Goal: Task Accomplishment & Management: Manage account settings

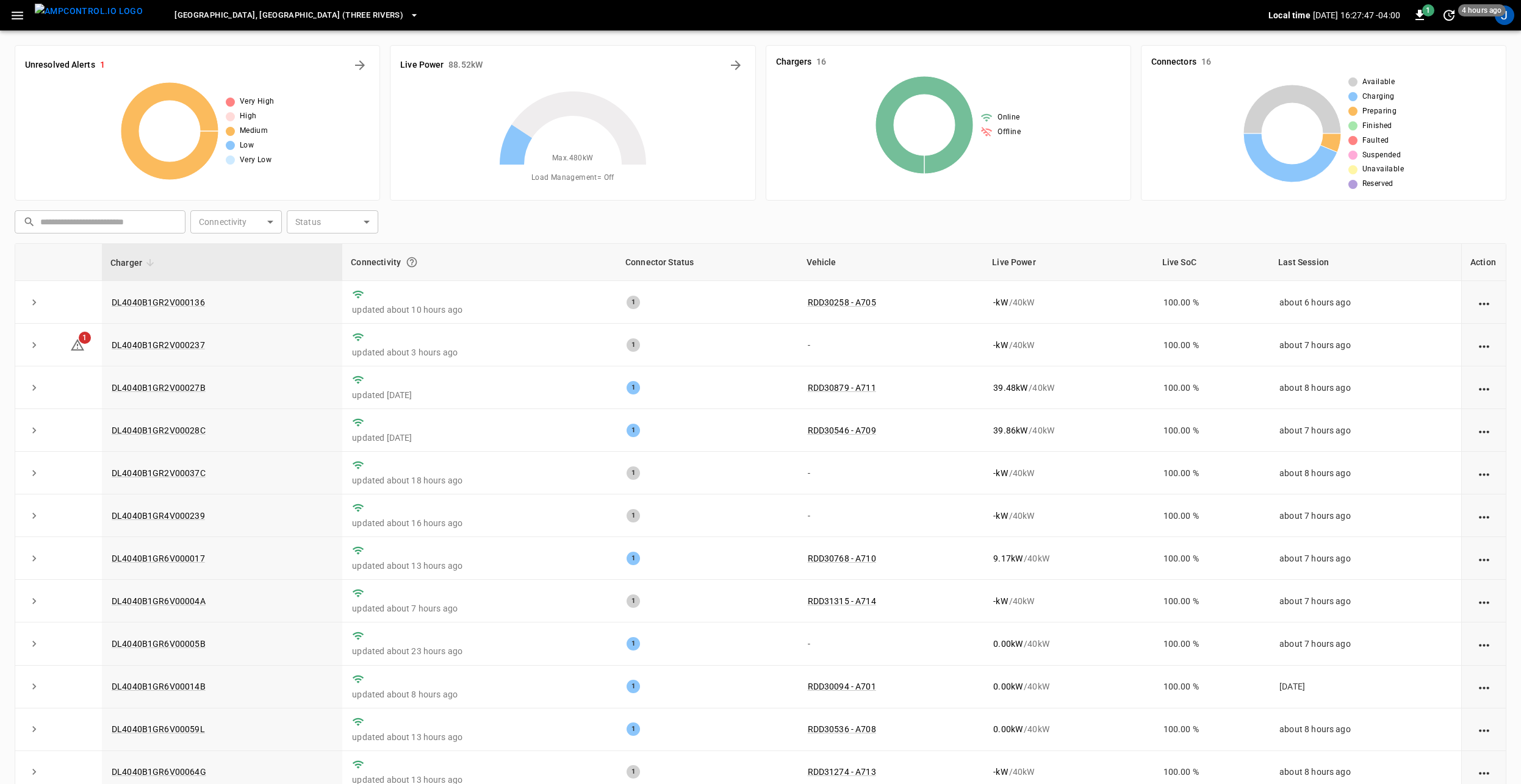
click at [247, 16] on span "[GEOGRAPHIC_DATA], [GEOGRAPHIC_DATA] (Three Rivers)" at bounding box center [289, 15] width 229 height 14
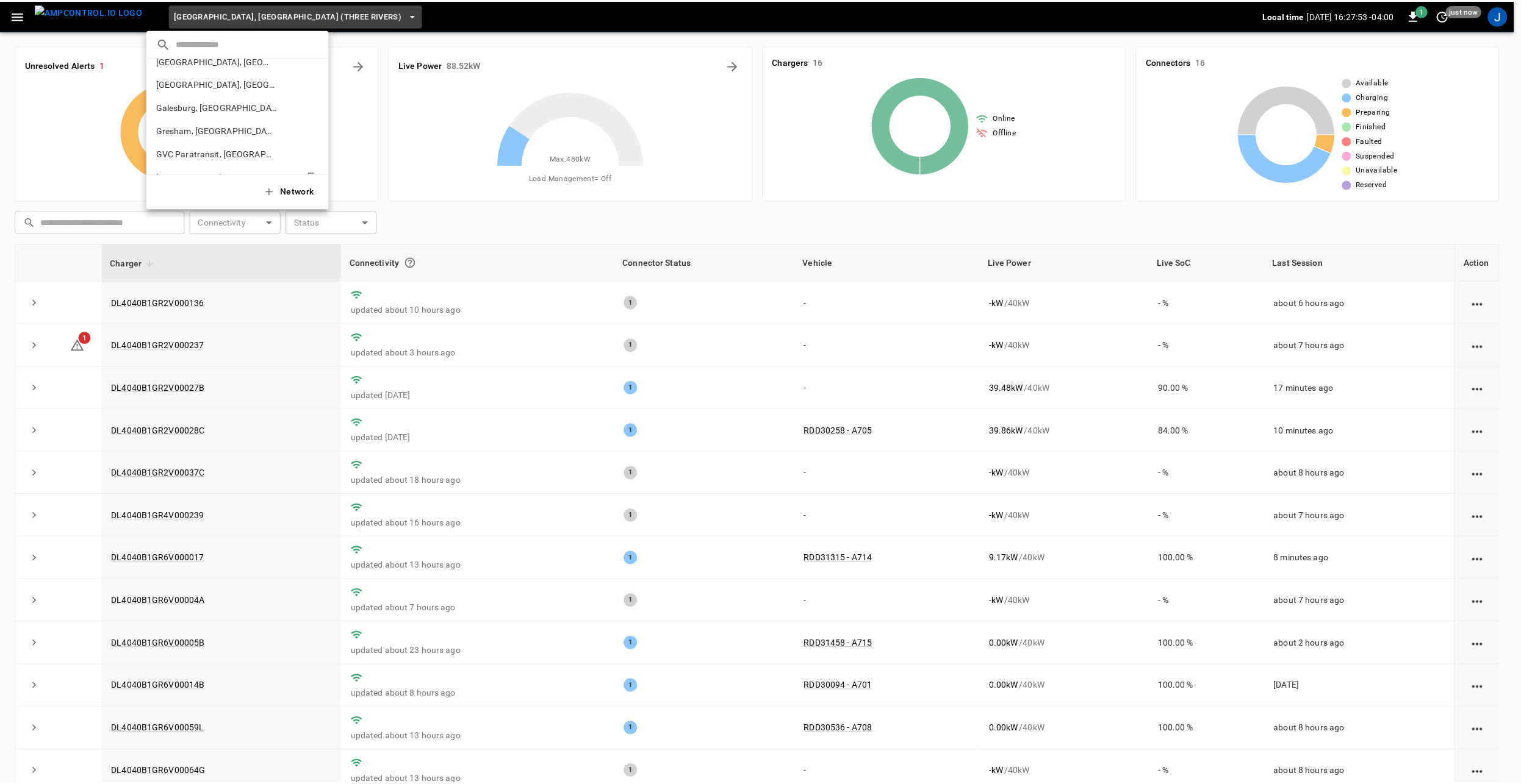
scroll to position [101, 0]
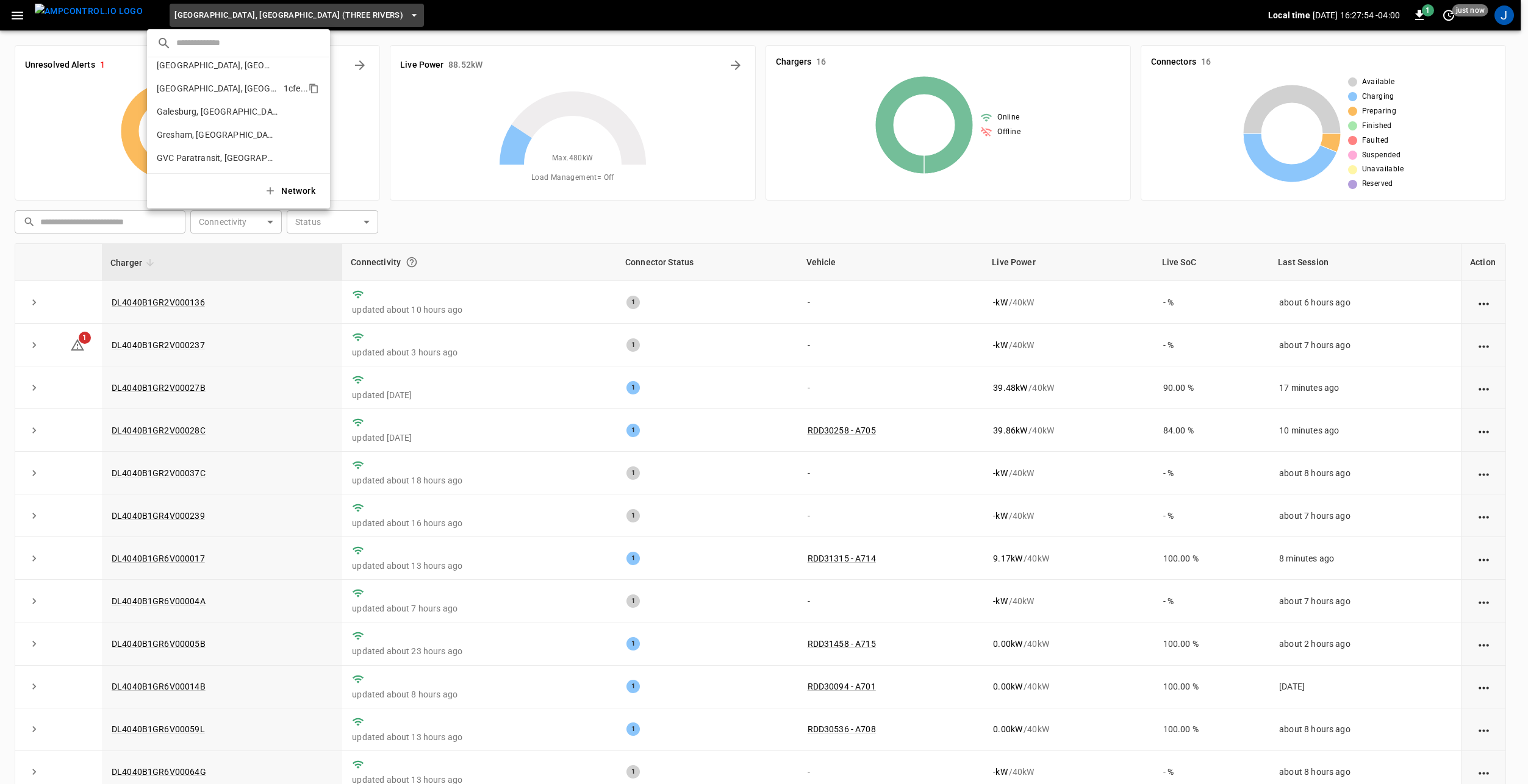
click at [216, 88] on p "[GEOGRAPHIC_DATA], [GEOGRAPHIC_DATA]" at bounding box center [217, 88] width 122 height 12
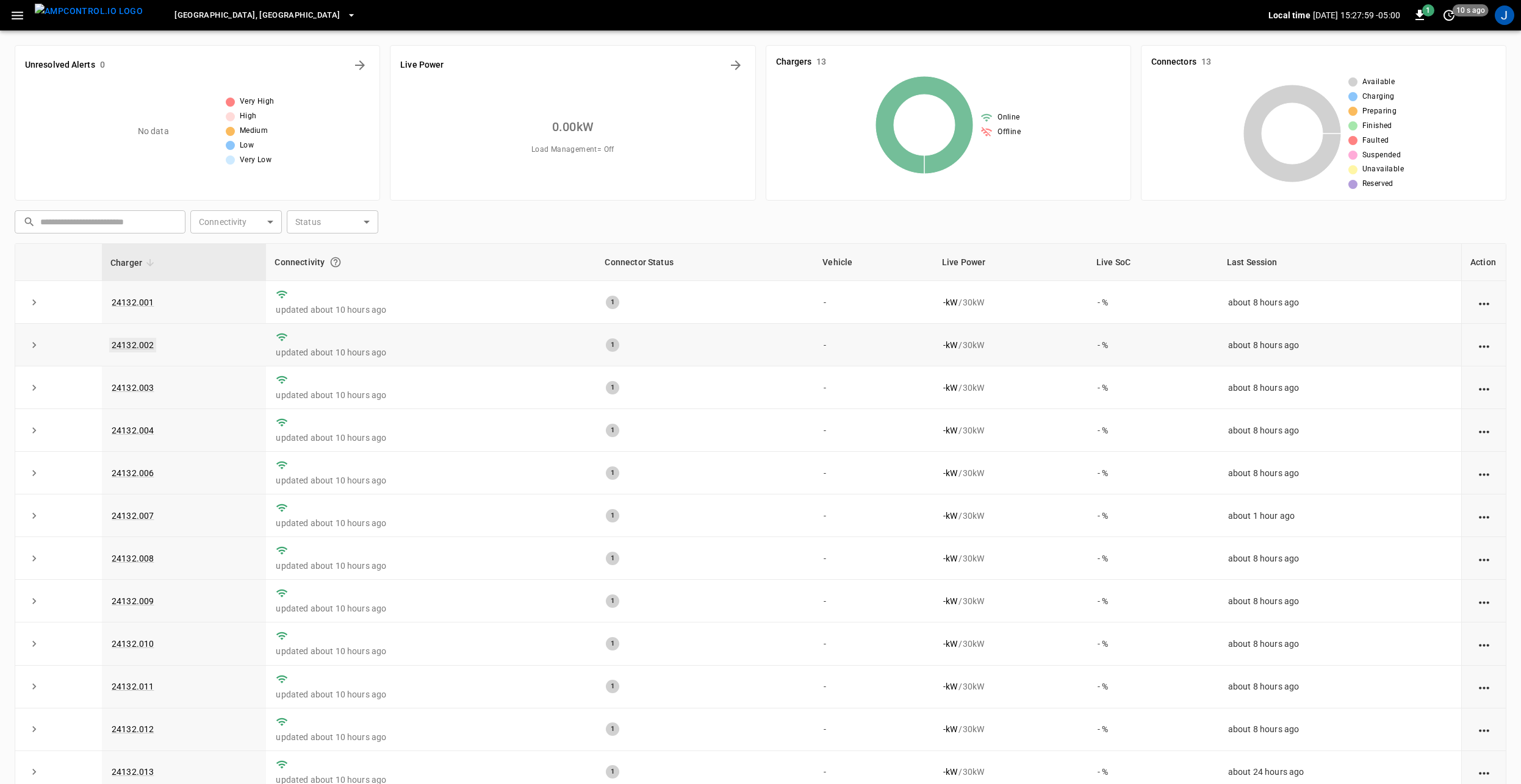
click at [140, 341] on link "24132.002" at bounding box center [133, 345] width 47 height 15
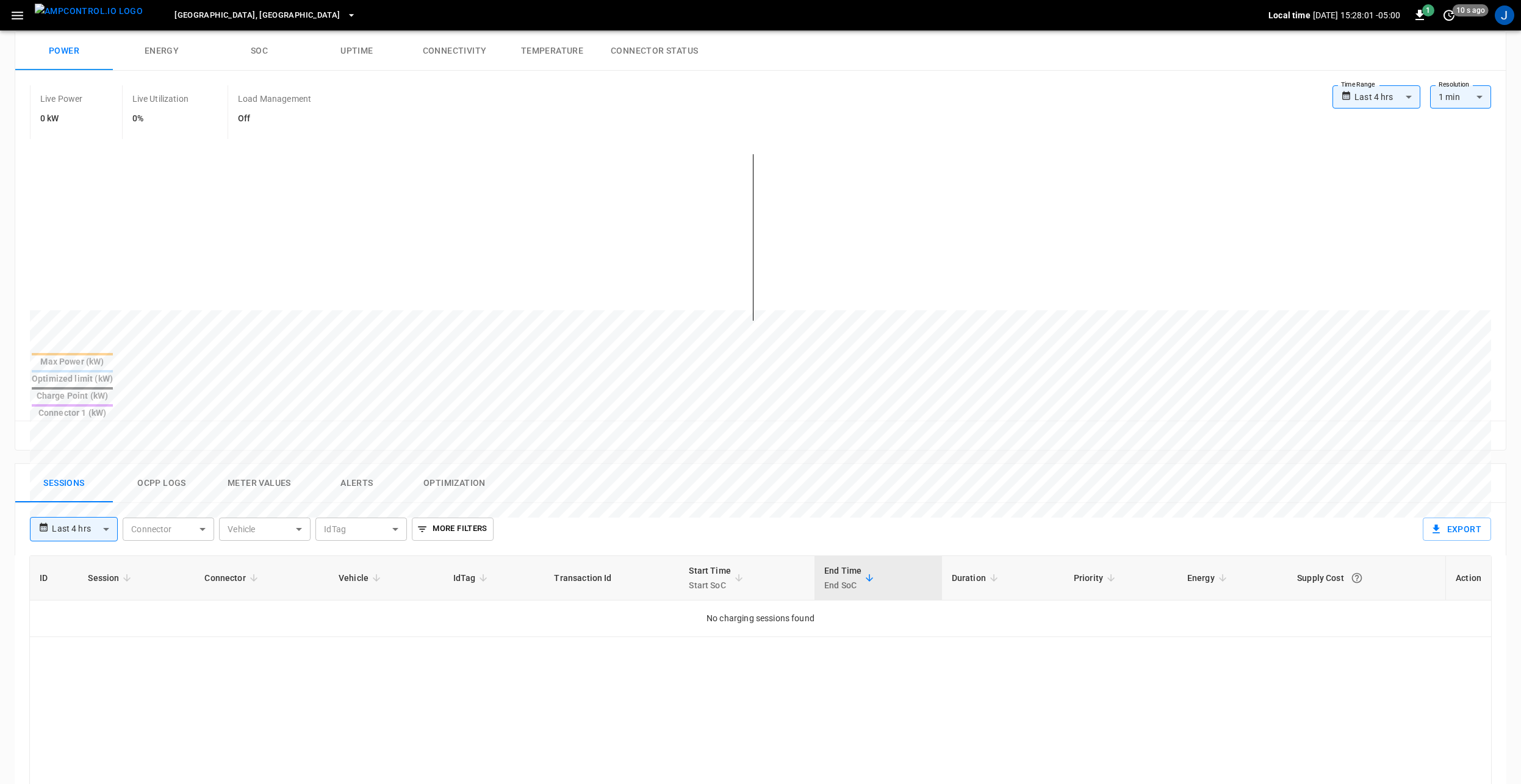
scroll to position [305, 0]
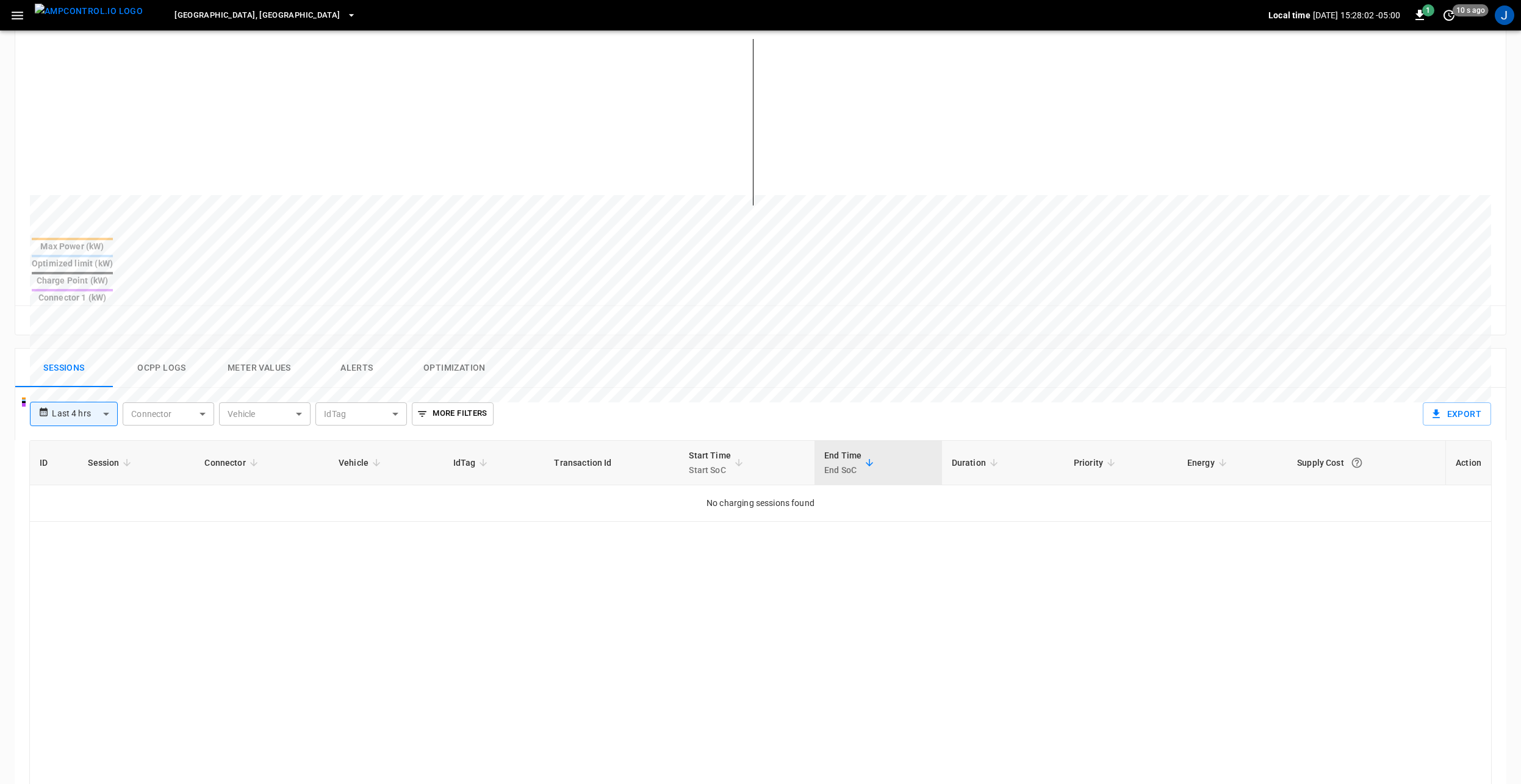
click at [85, 376] on body "**********" at bounding box center [760, 366] width 1521 height 1342
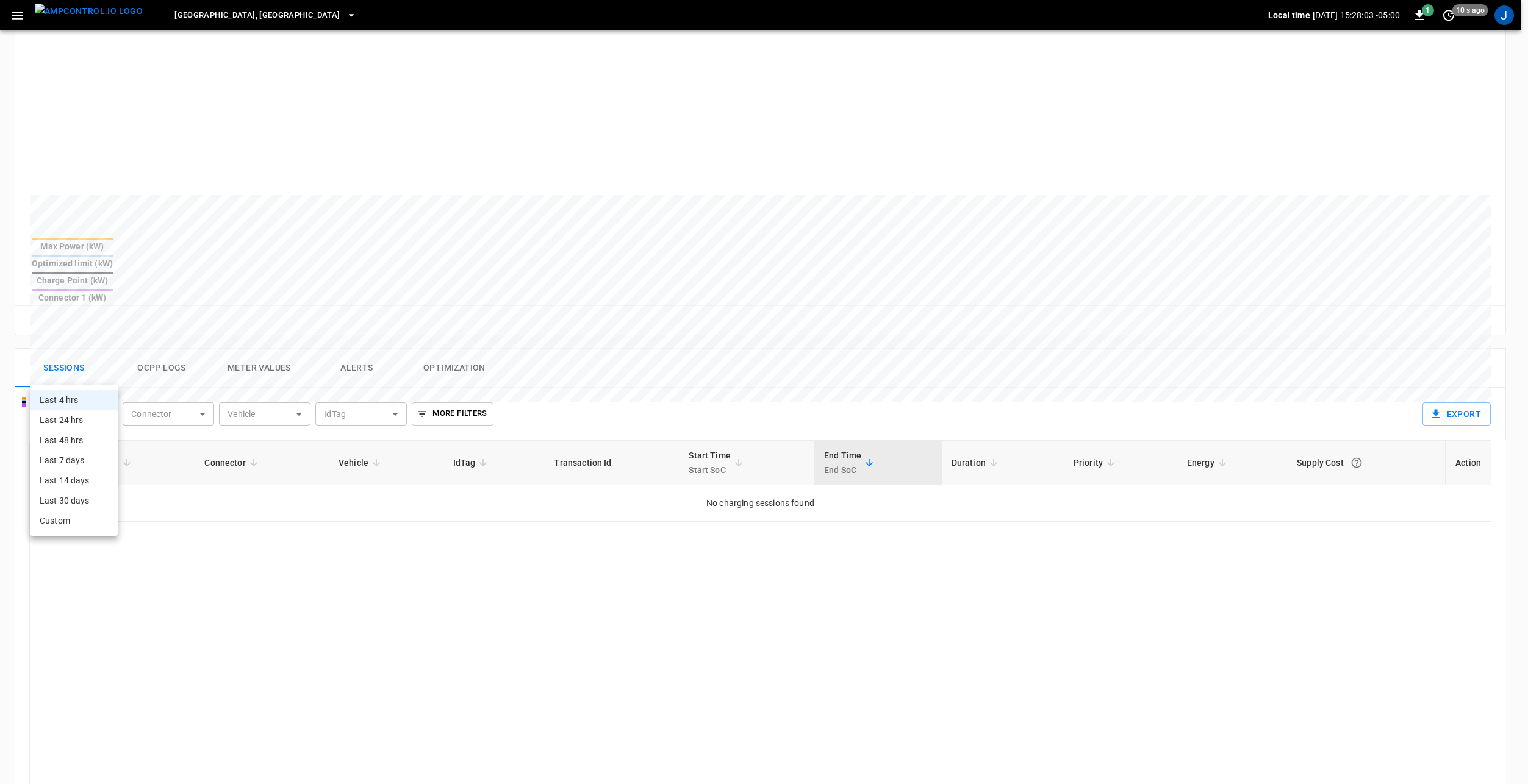
click at [89, 425] on li "Last 24 hrs" at bounding box center [74, 420] width 88 height 20
type input "**********"
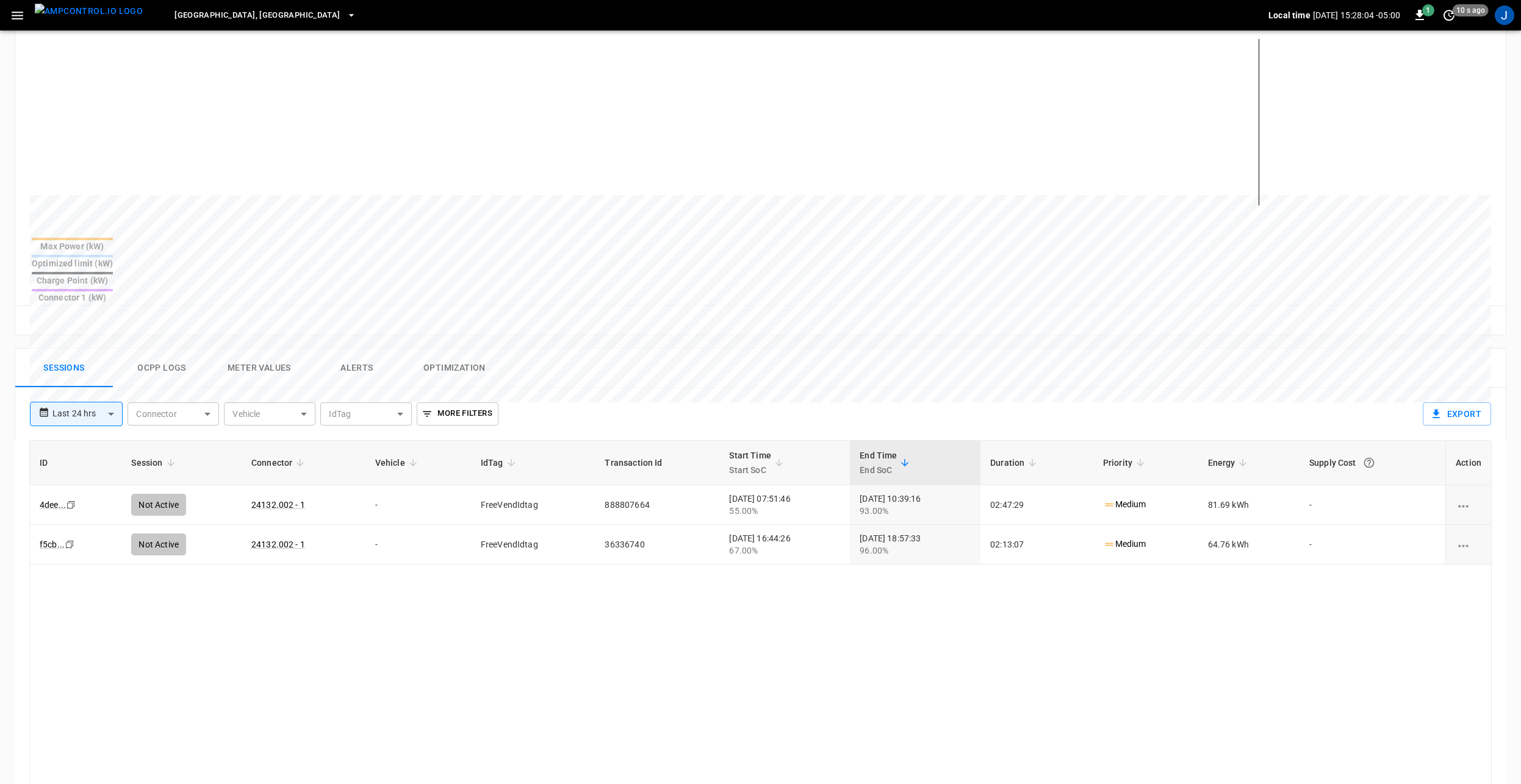
click at [496, 565] on div "ID Session Connector Vehicle IdTag Transaction Id Start Time Start SoC End Time…" at bounding box center [760, 715] width 1462 height 549
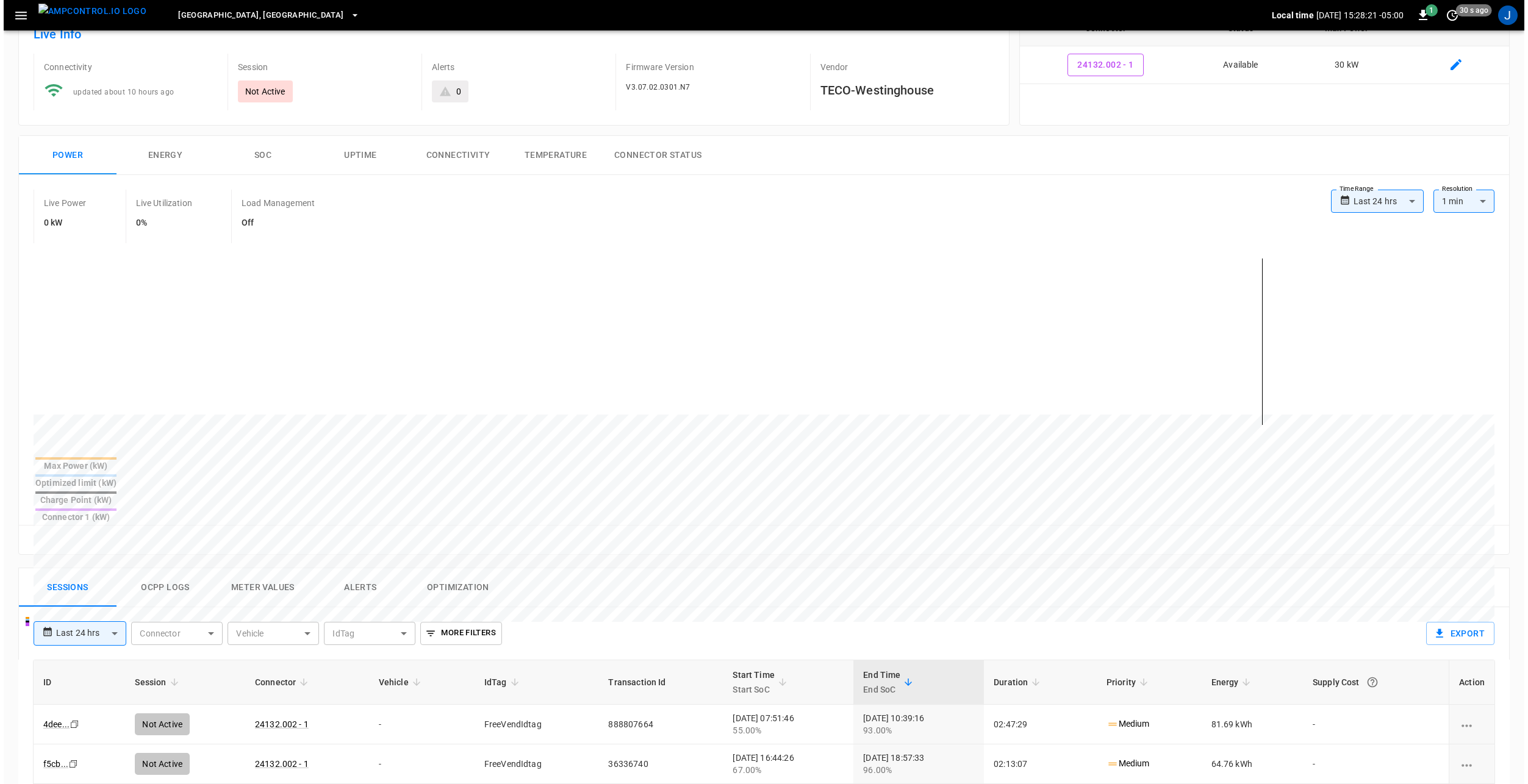
scroll to position [0, 0]
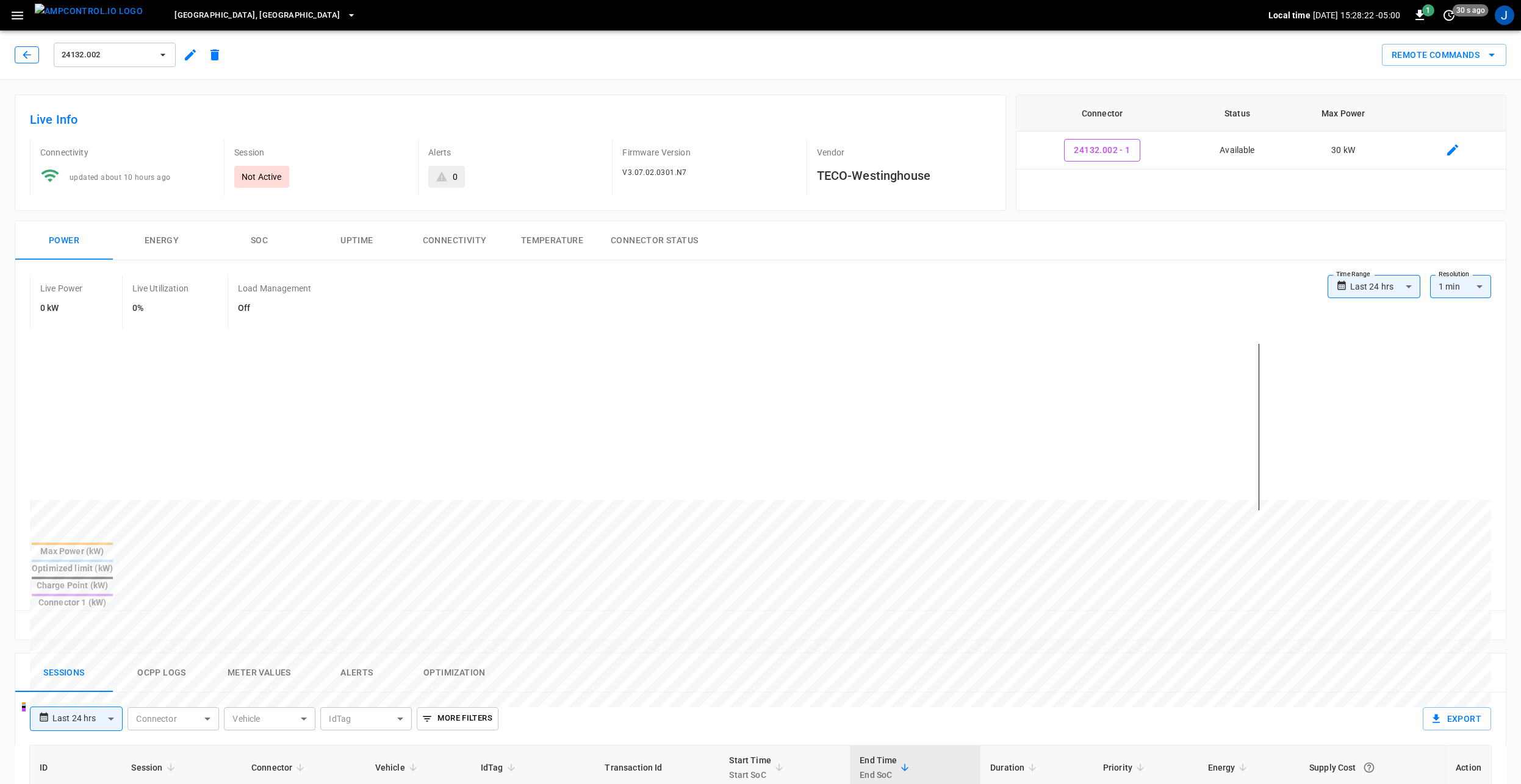
click at [32, 52] on icon "button" at bounding box center [26, 54] width 12 height 12
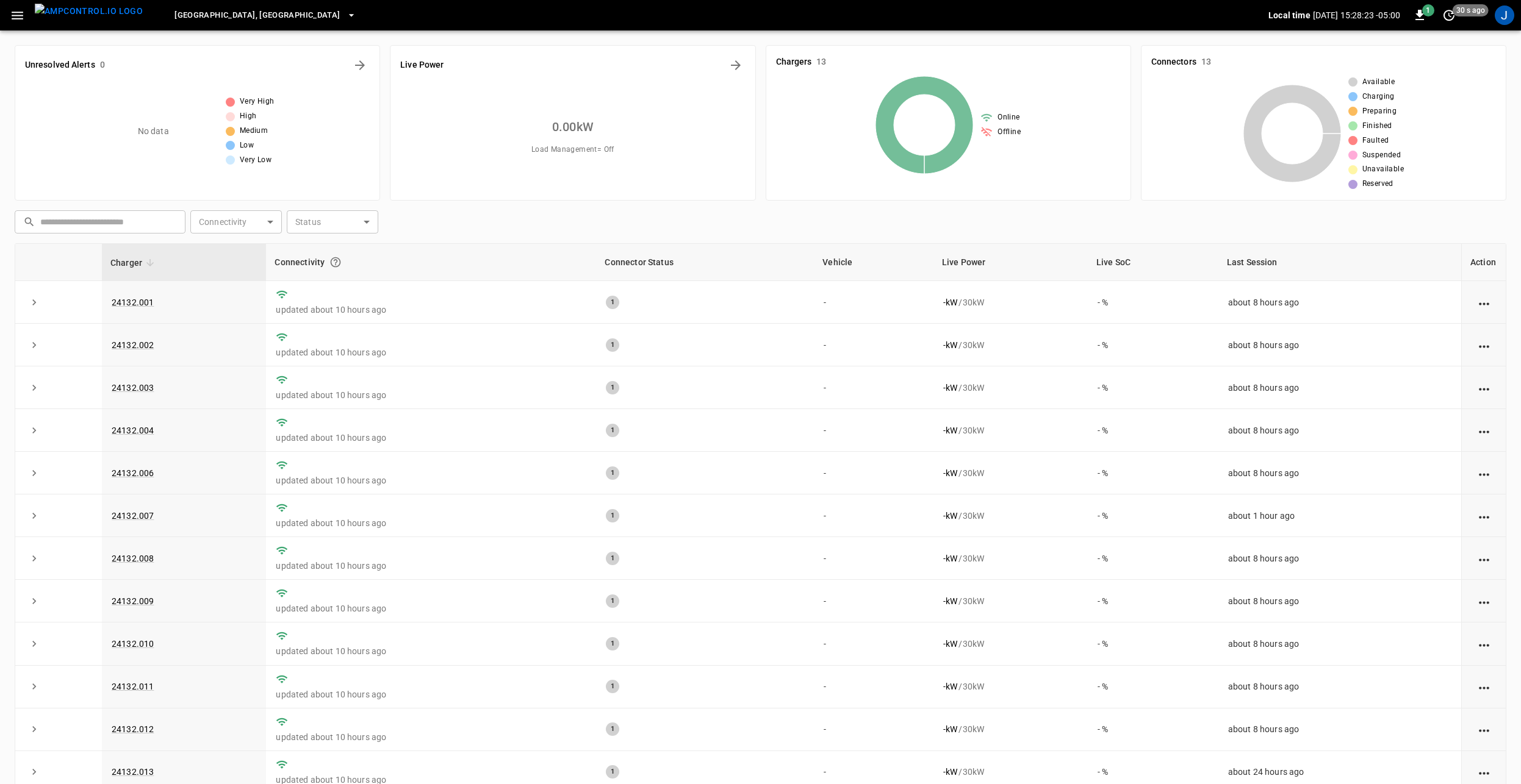
click at [223, 15] on span "[GEOGRAPHIC_DATA], [GEOGRAPHIC_DATA]" at bounding box center [257, 15] width 165 height 14
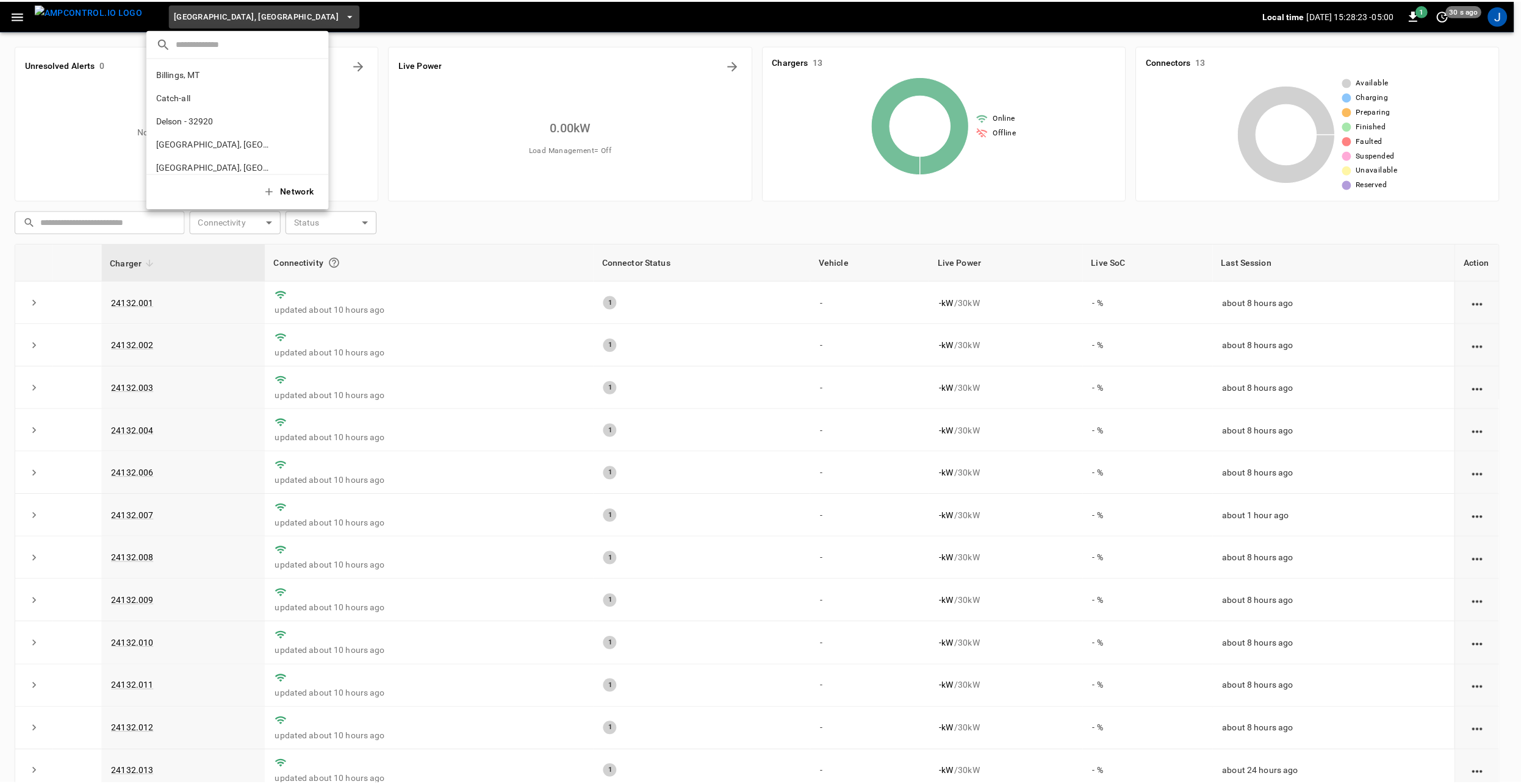
scroll to position [112, 0]
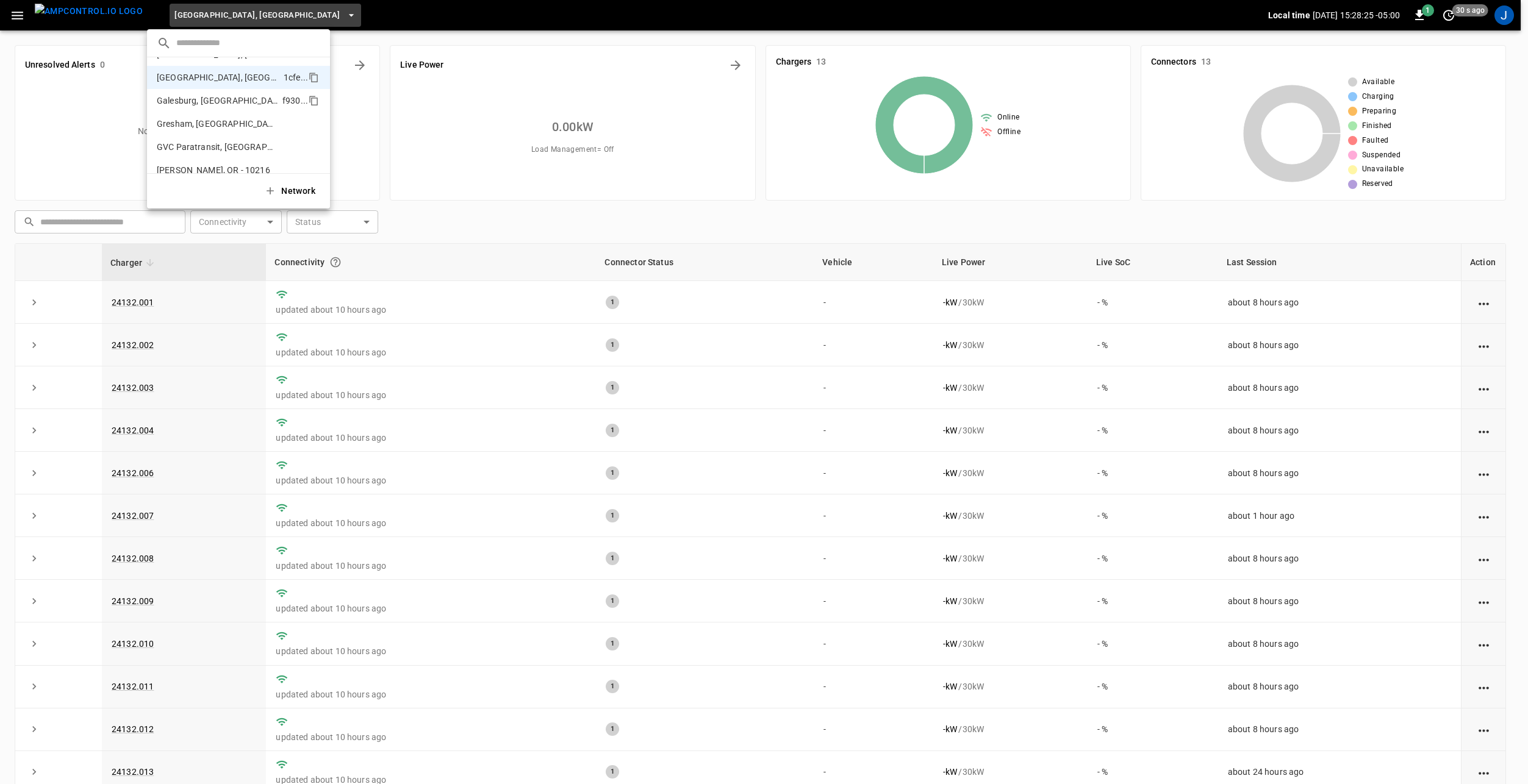
click at [233, 104] on p "Galesburg, [GEOGRAPHIC_DATA]" at bounding box center [217, 101] width 120 height 12
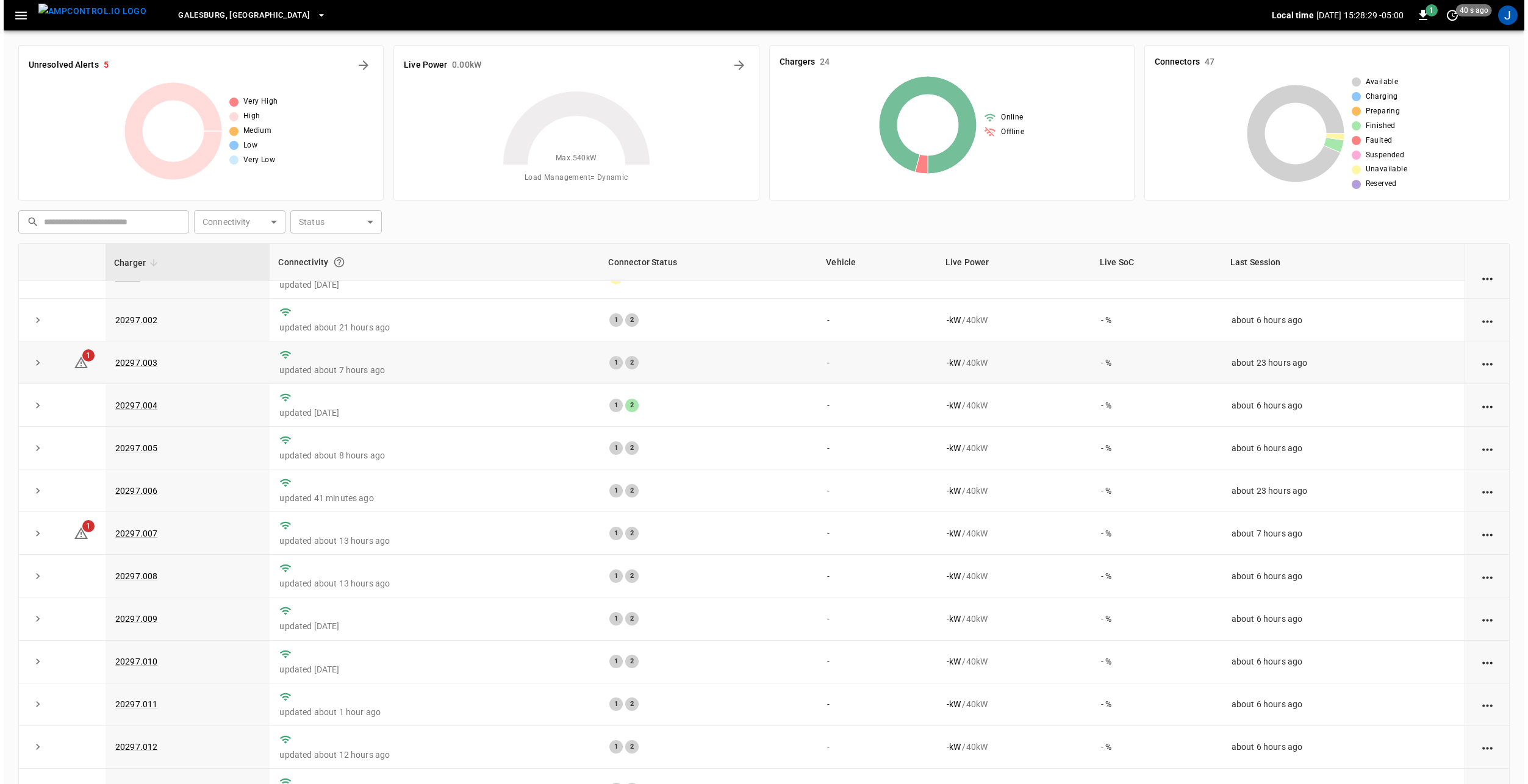
scroll to position [0, 0]
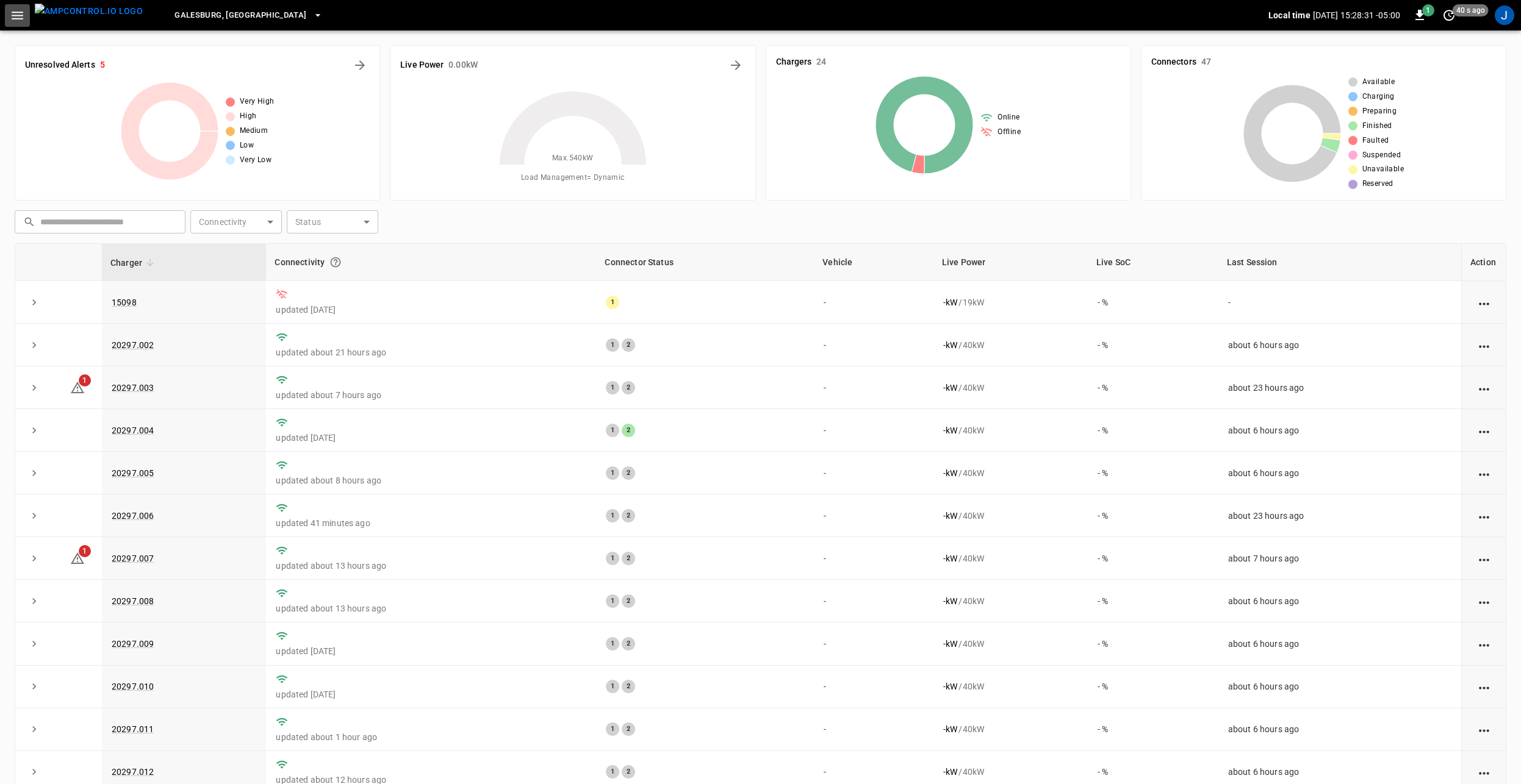
click at [18, 16] on icon "button" at bounding box center [18, 15] width 12 height 8
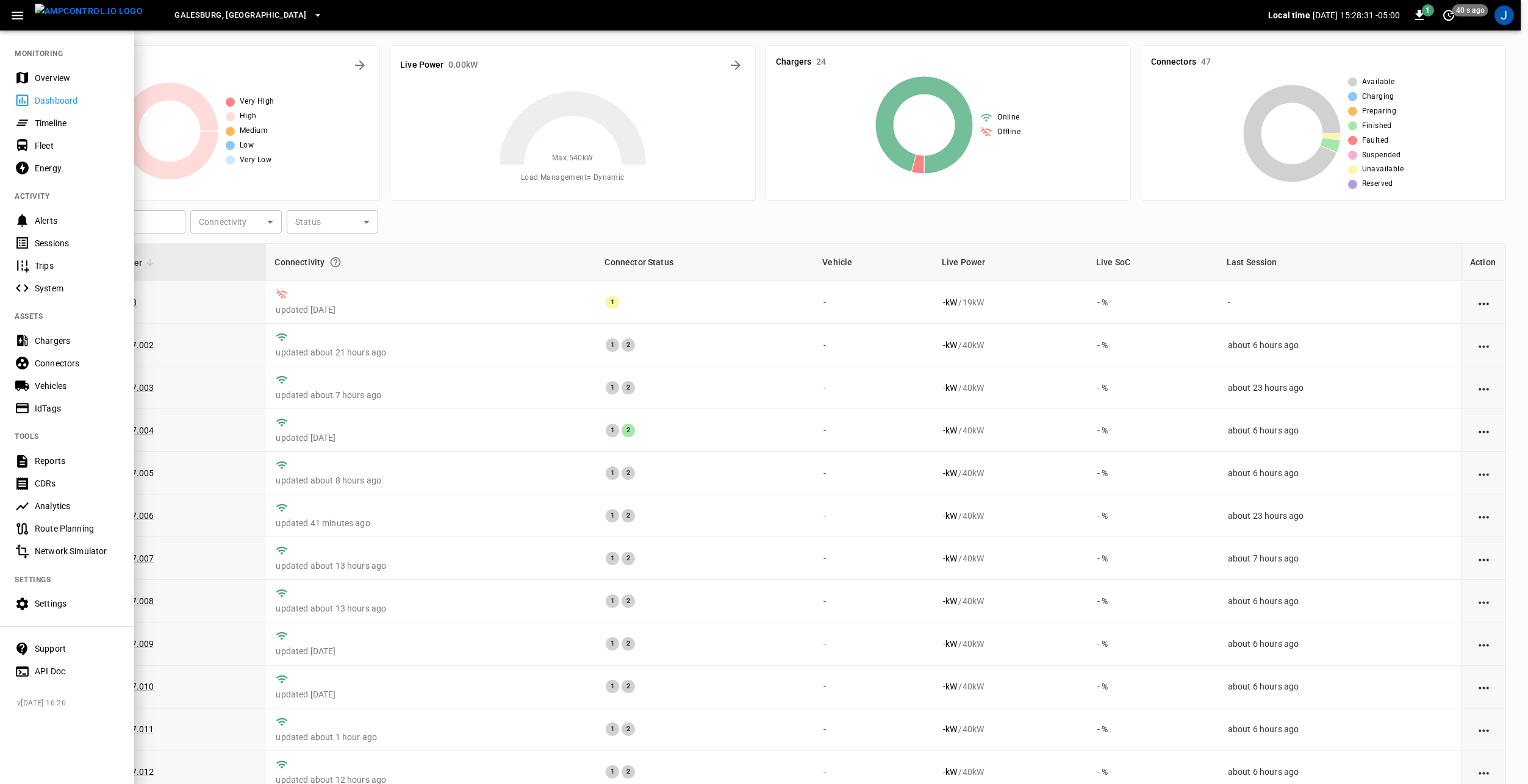
drag, startPoint x: 88, startPoint y: 243, endPoint x: 254, endPoint y: 279, distance: 169.9
click at [88, 243] on div "Sessions" at bounding box center [76, 243] width 84 height 12
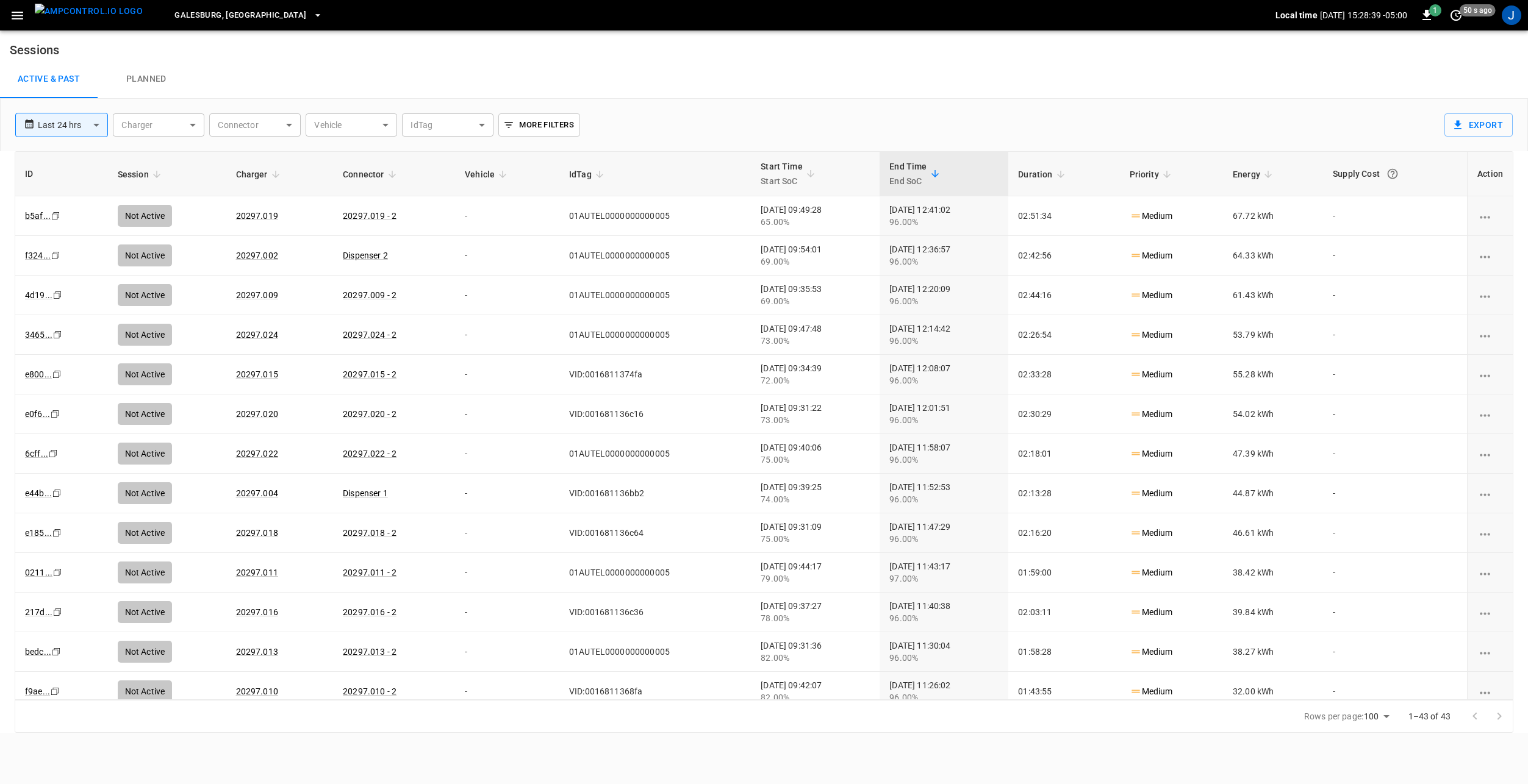
click at [83, 16] on img "menu" at bounding box center [88, 11] width 108 height 15
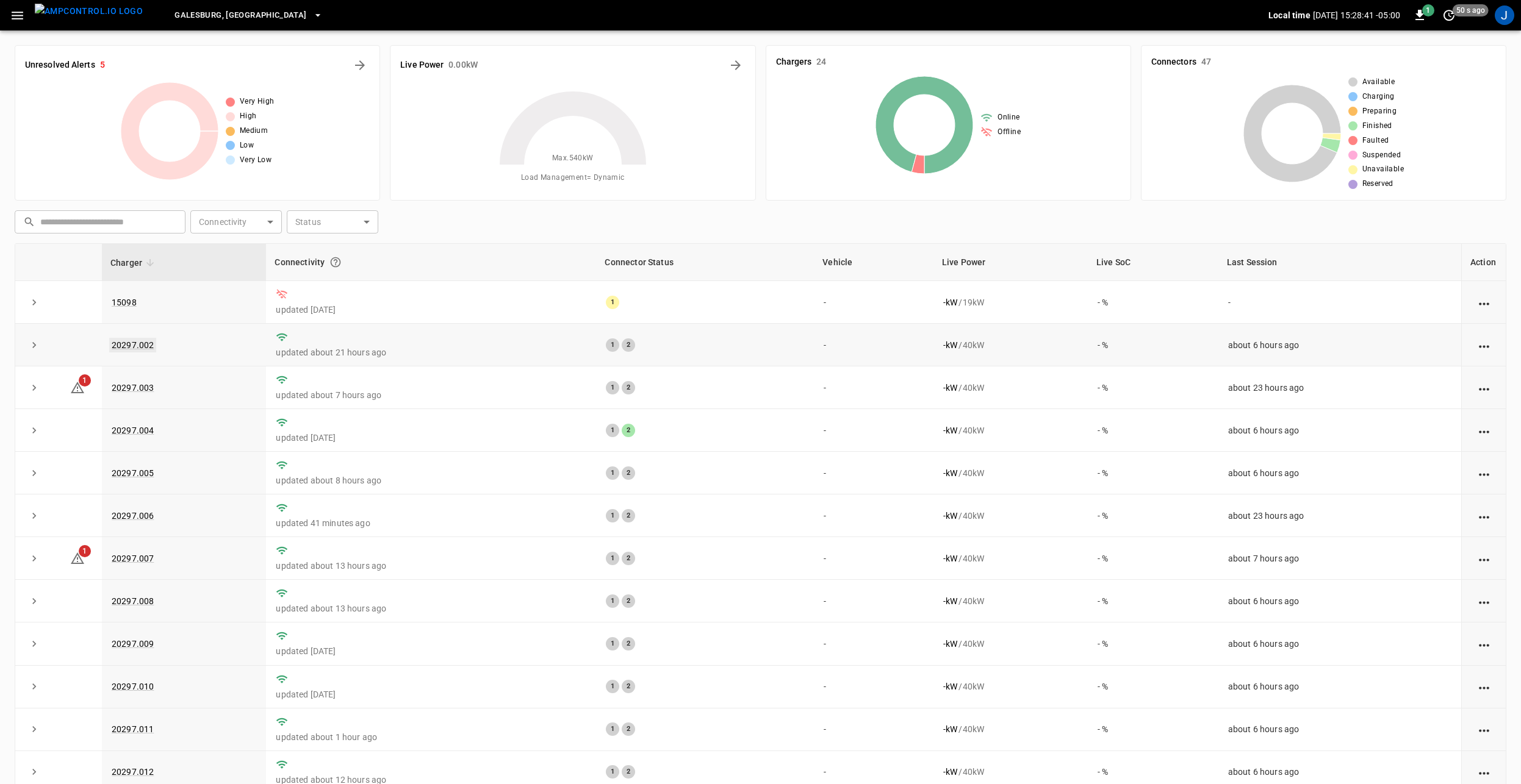
click at [136, 346] on link "20297.002" at bounding box center [133, 345] width 47 height 15
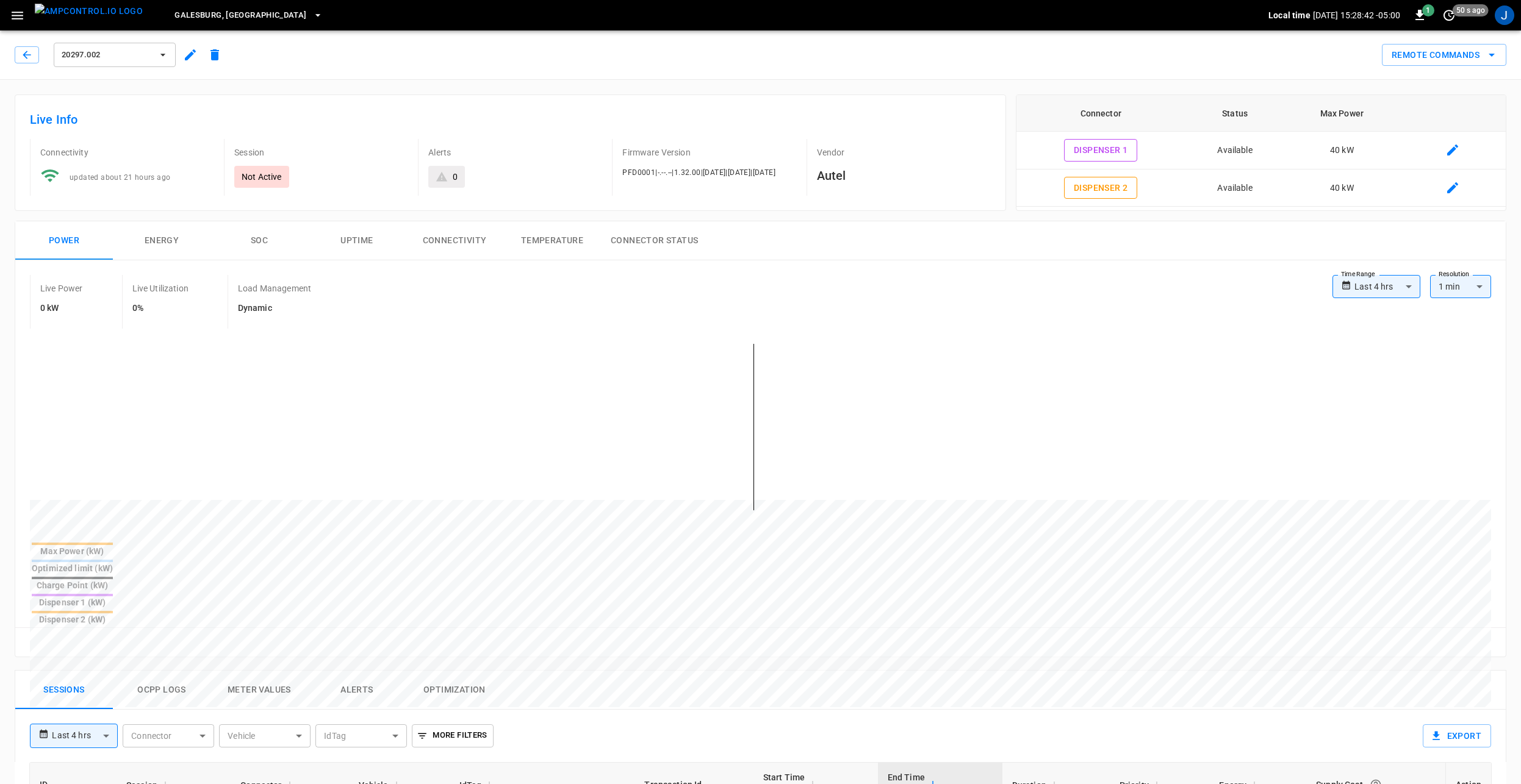
click at [192, 56] on icon "button" at bounding box center [190, 55] width 15 height 15
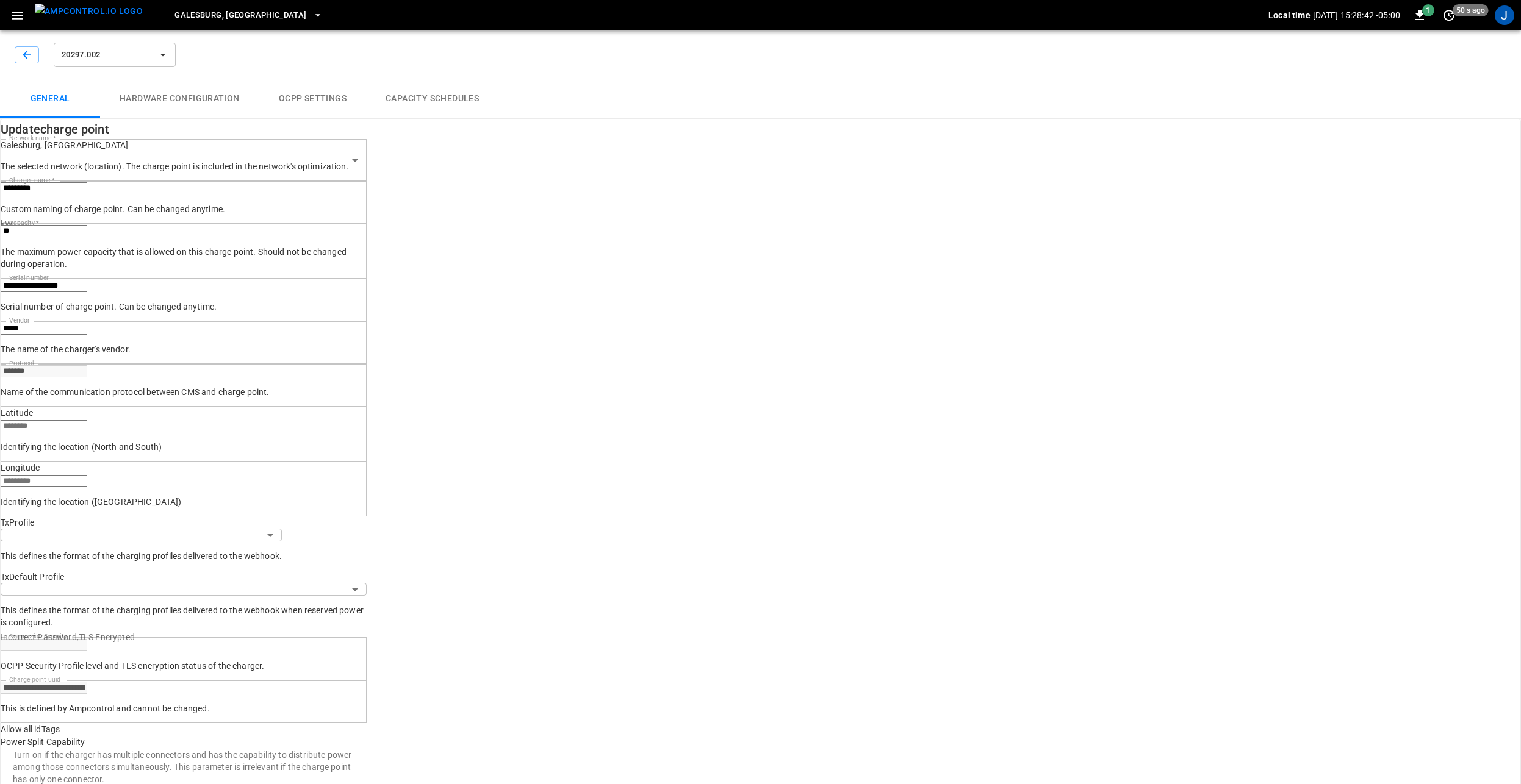
type input "**********"
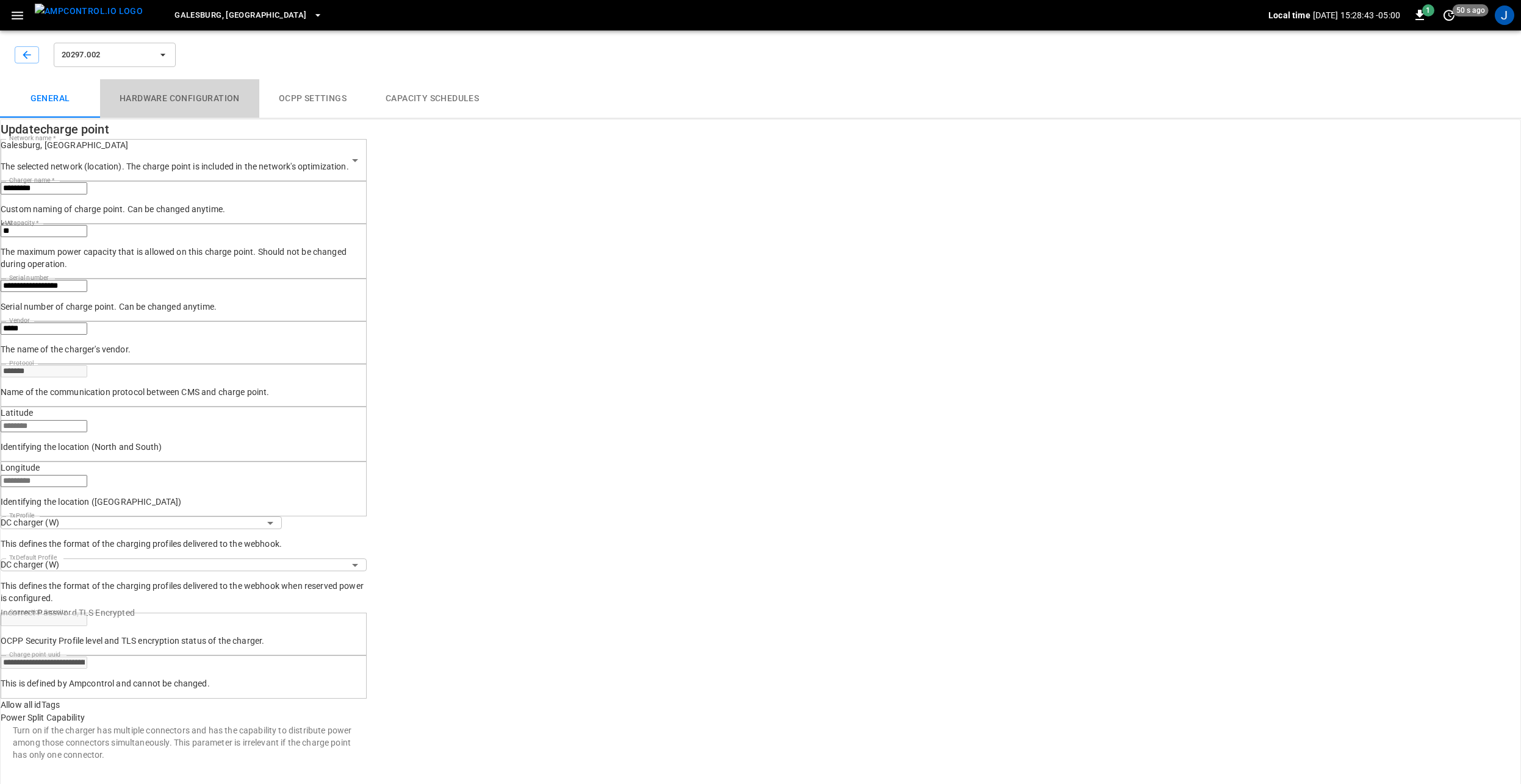
click at [203, 101] on button "Hardware configuration" at bounding box center [179, 98] width 159 height 39
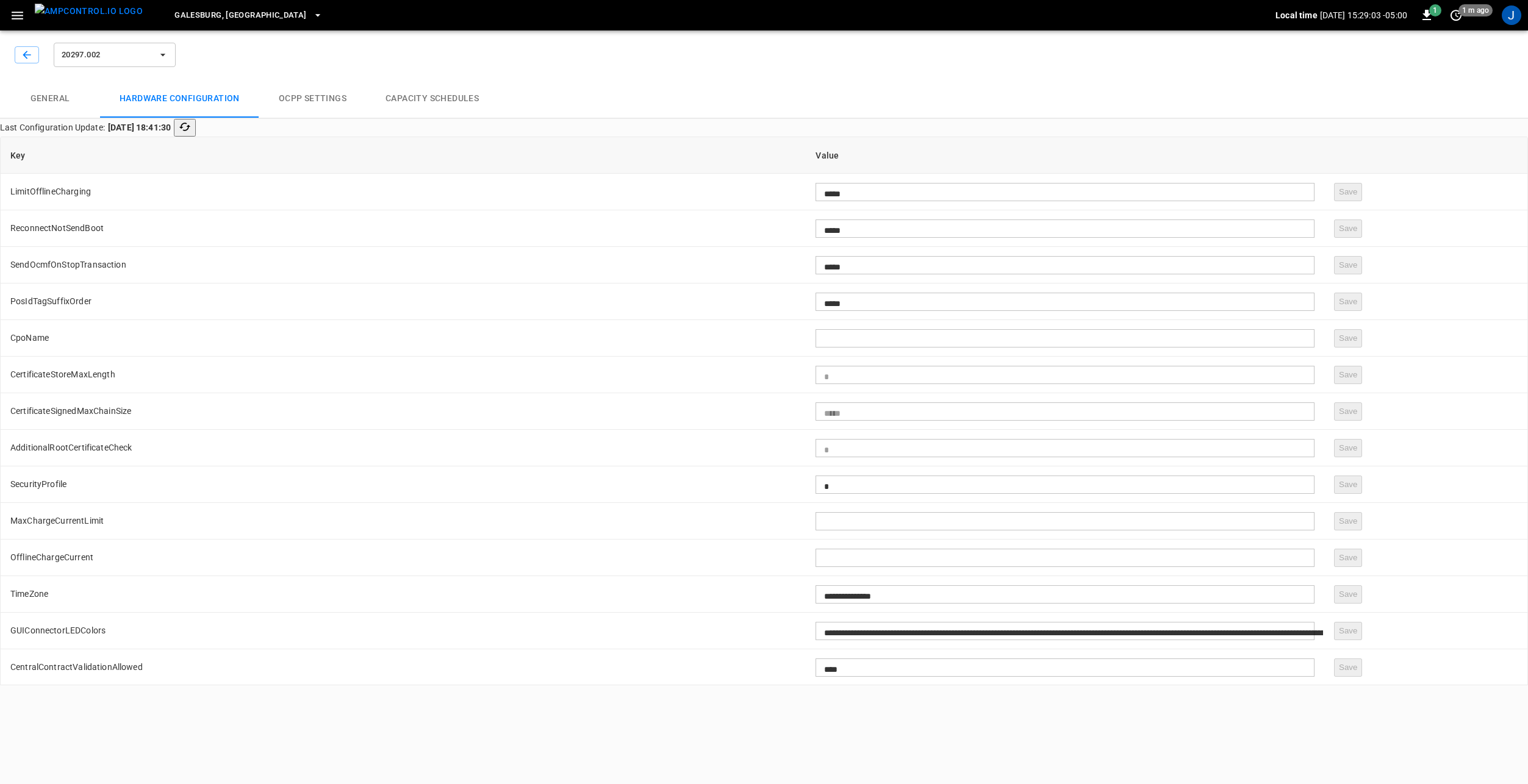
click at [149, 261] on div "**********" at bounding box center [764, 355] width 1528 height 660
click at [109, 57] on span "20297.002" at bounding box center [106, 55] width 90 height 14
click at [128, 150] on li "20297.003 e0f0 ..." at bounding box center [145, 150] width 183 height 29
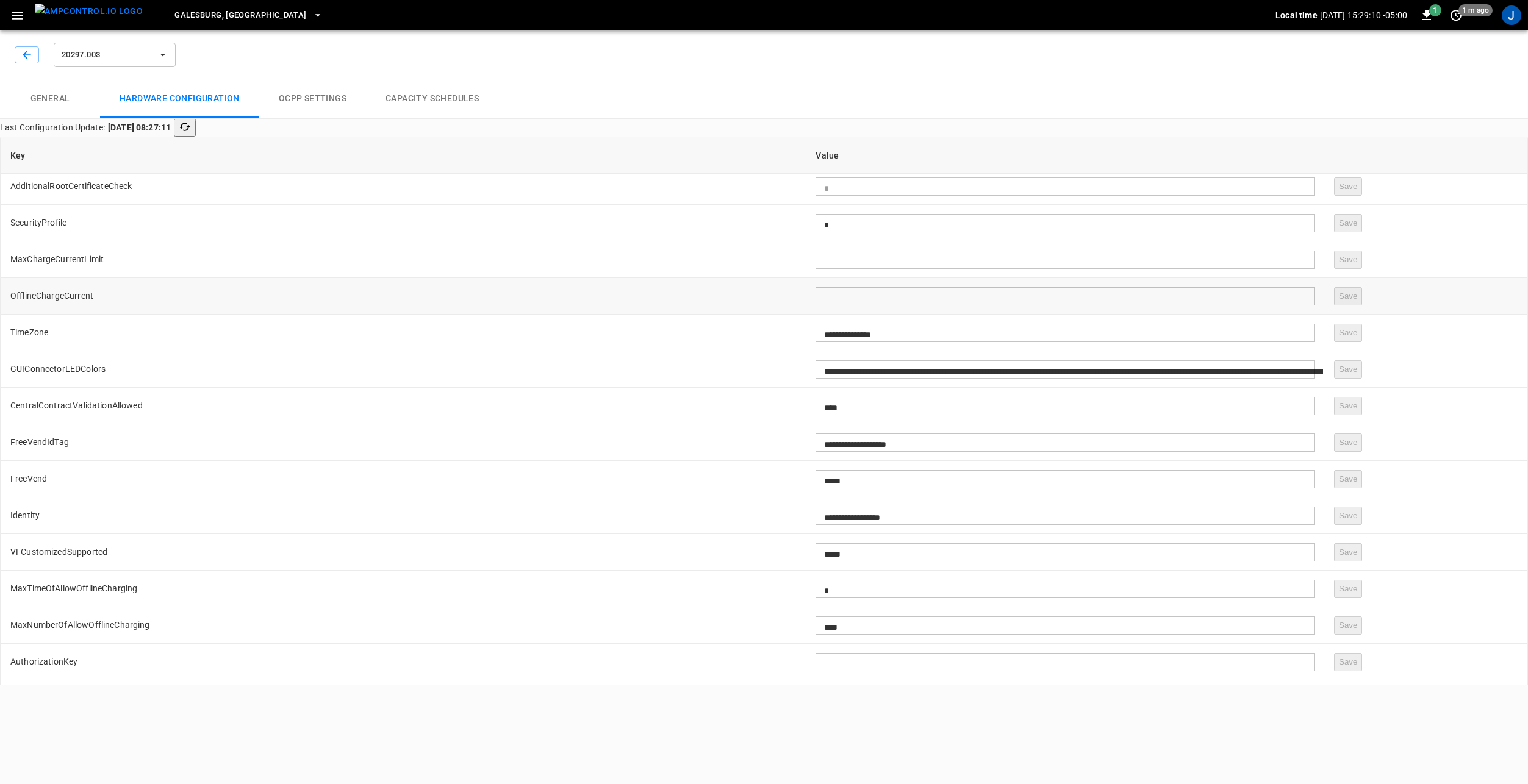
scroll to position [305, 0]
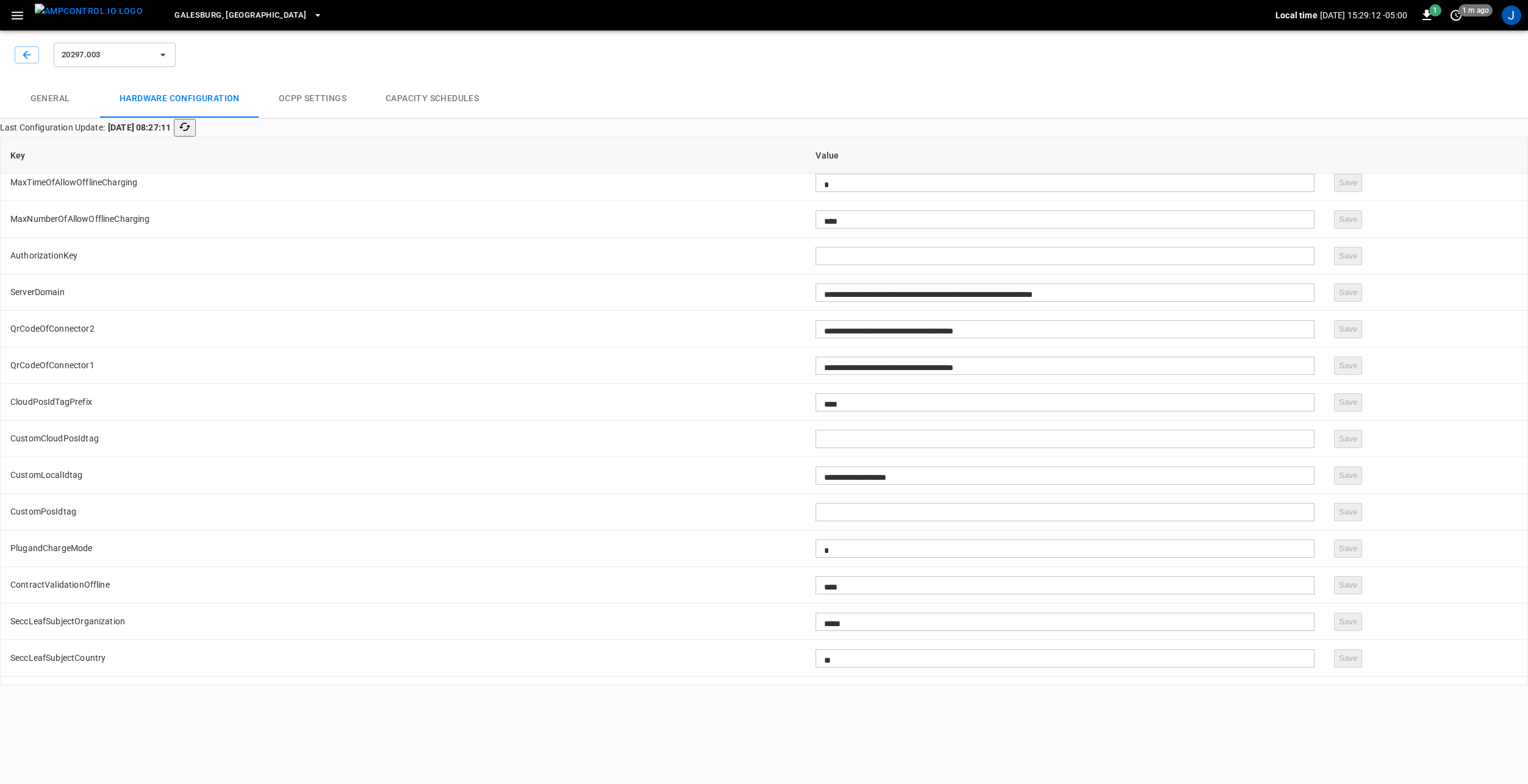
type input "**********"
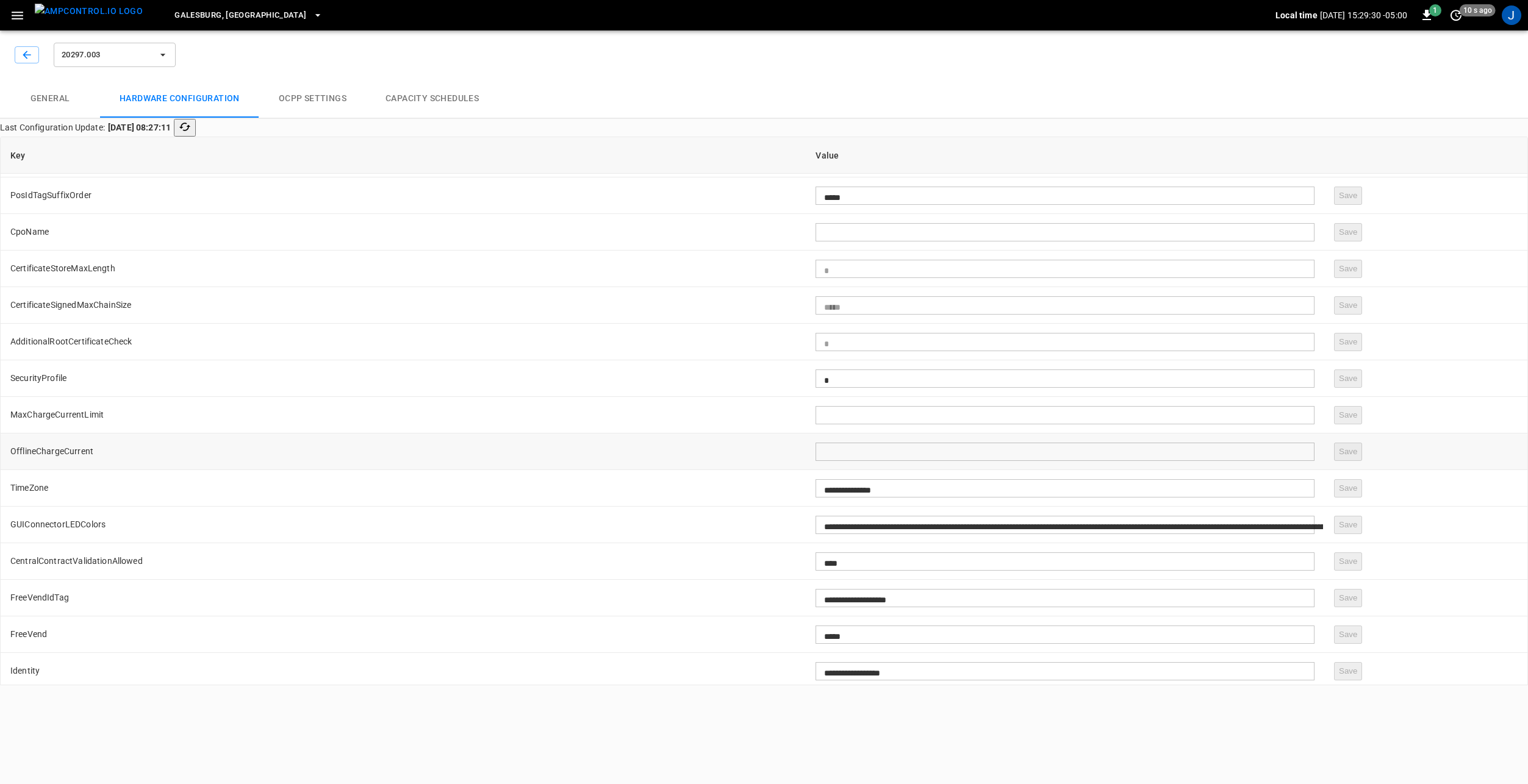
scroll to position [0, 0]
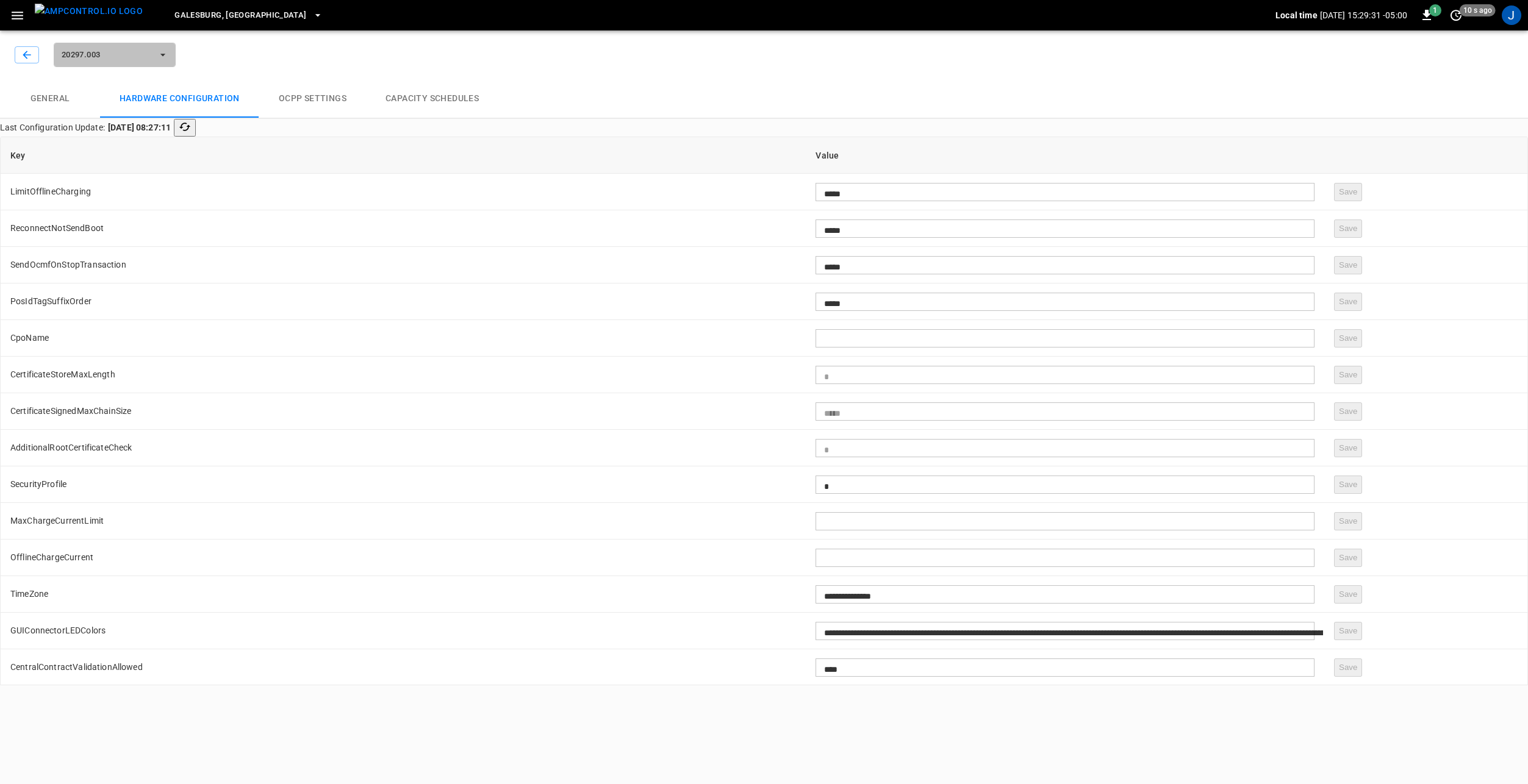
click at [131, 46] on button "20297.003" at bounding box center [115, 54] width 122 height 24
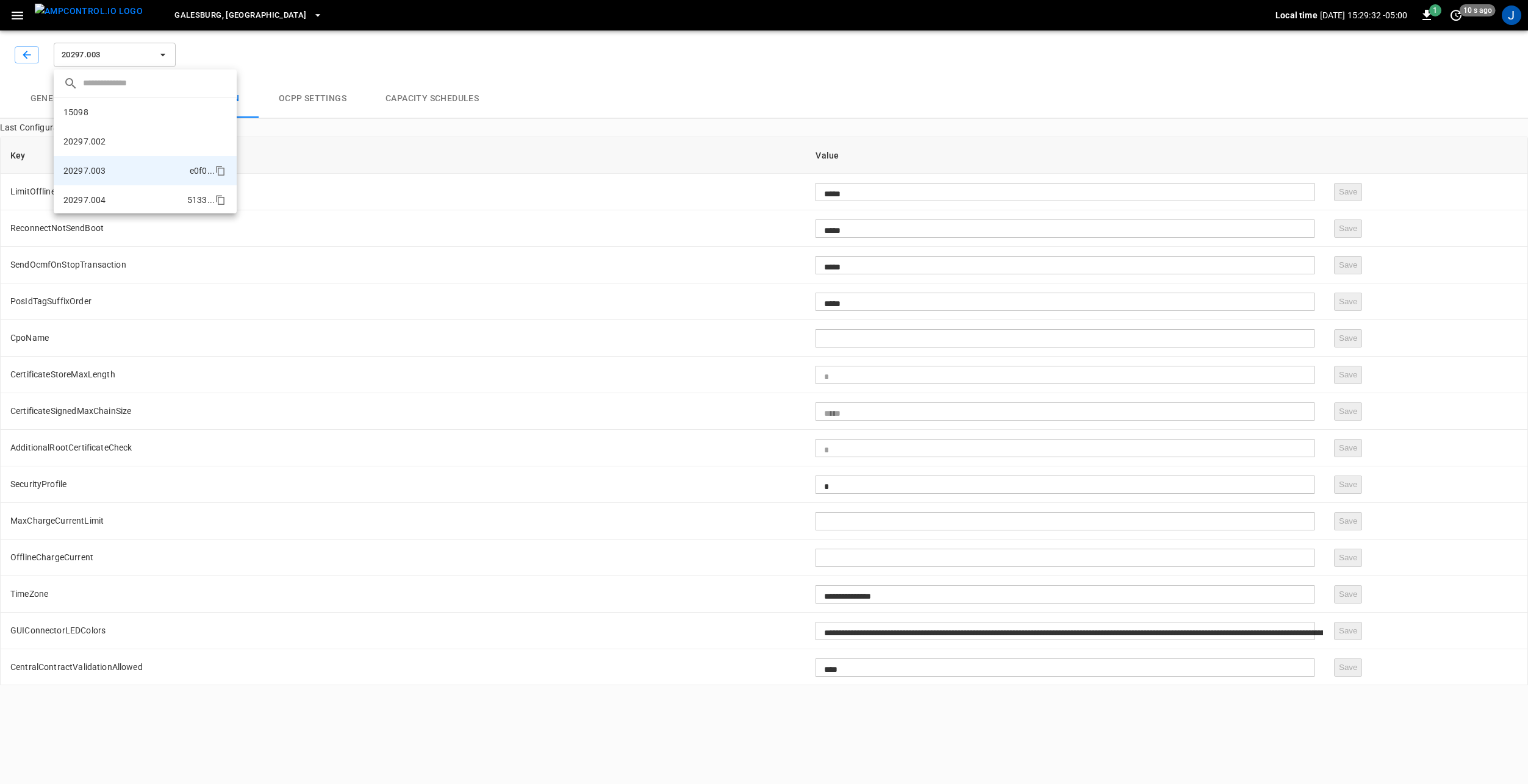
scroll to position [50, 0]
click at [142, 147] on li "20297.004 5133 ..." at bounding box center [145, 150] width 183 height 29
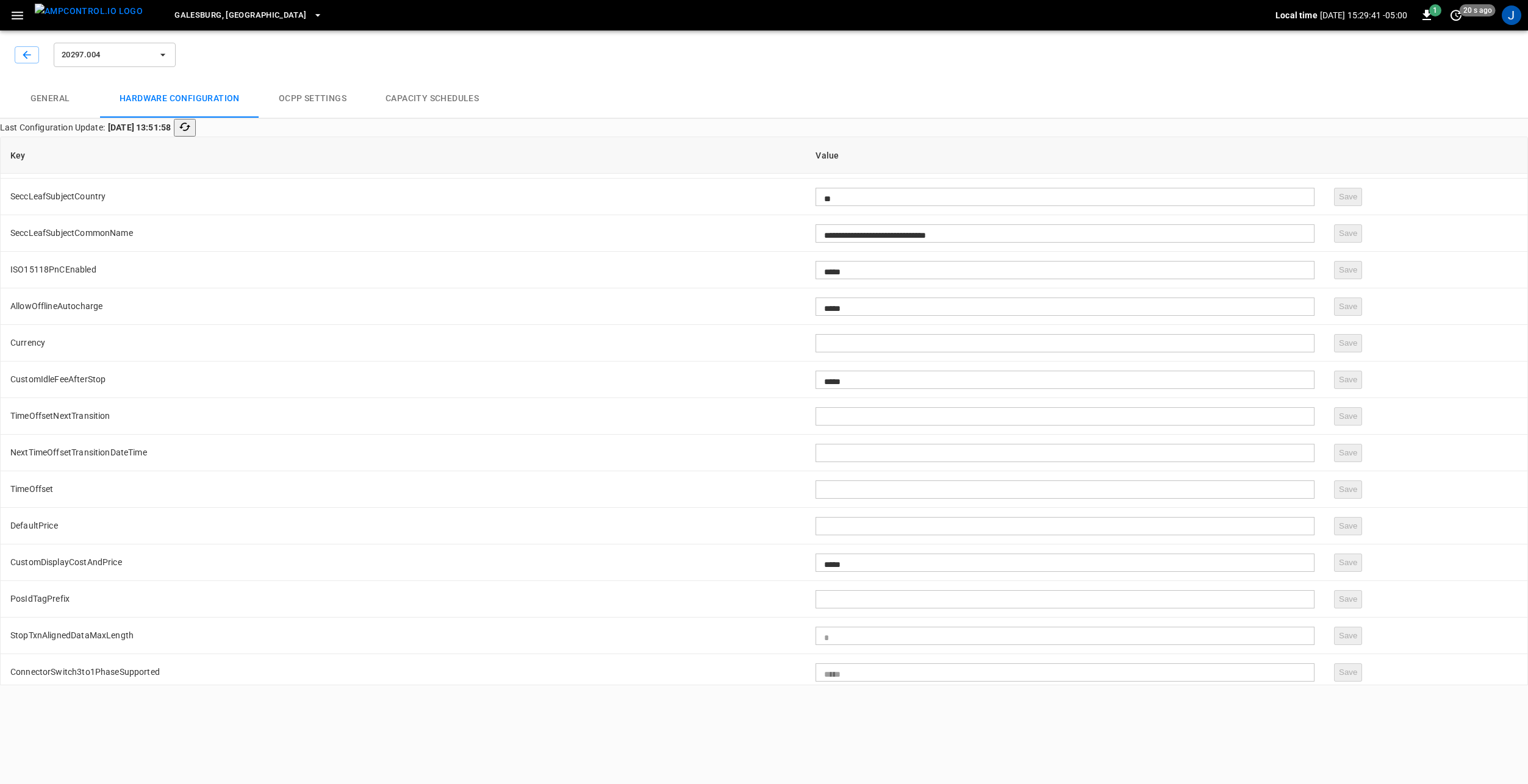
scroll to position [1158, 0]
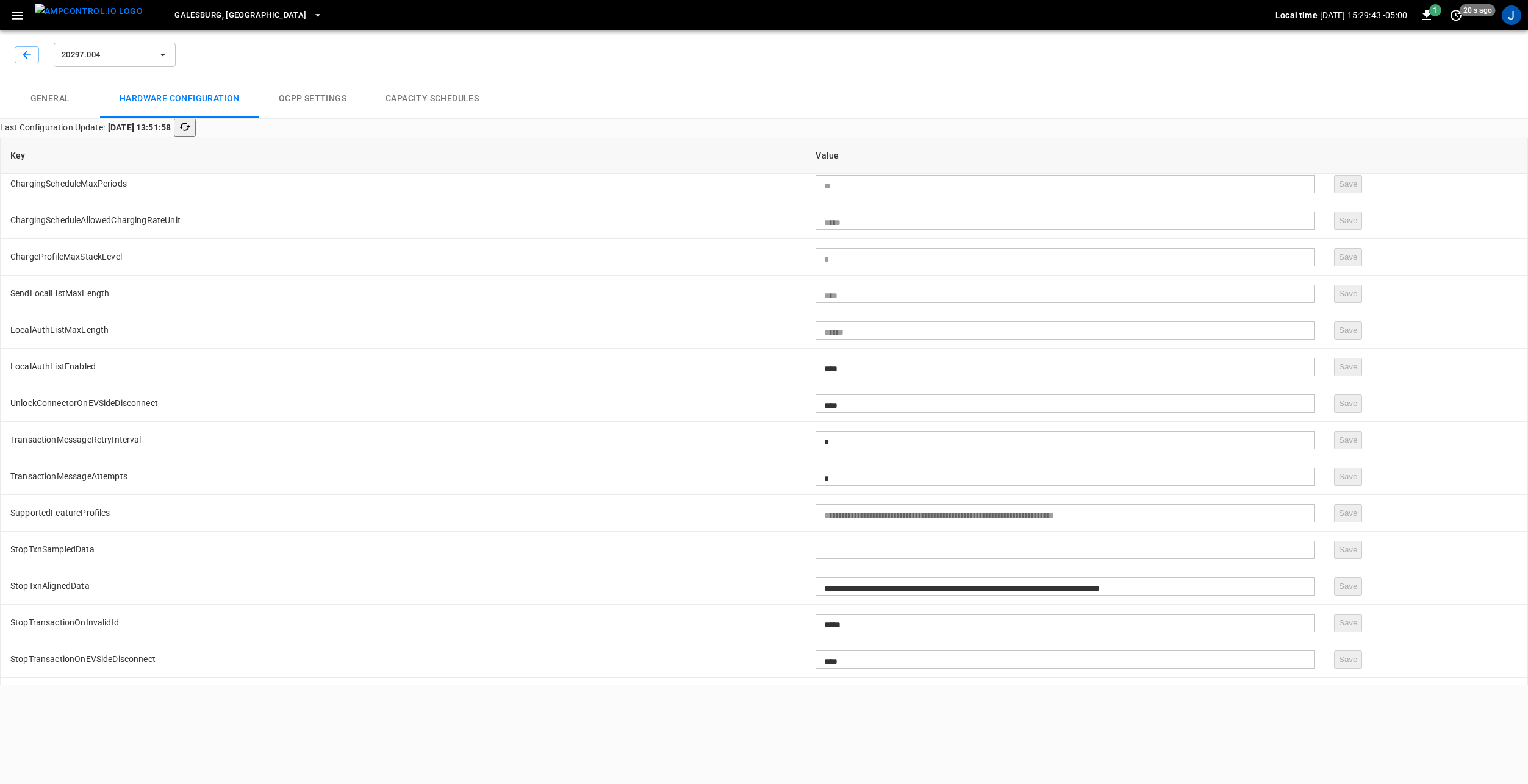
type input "**********"
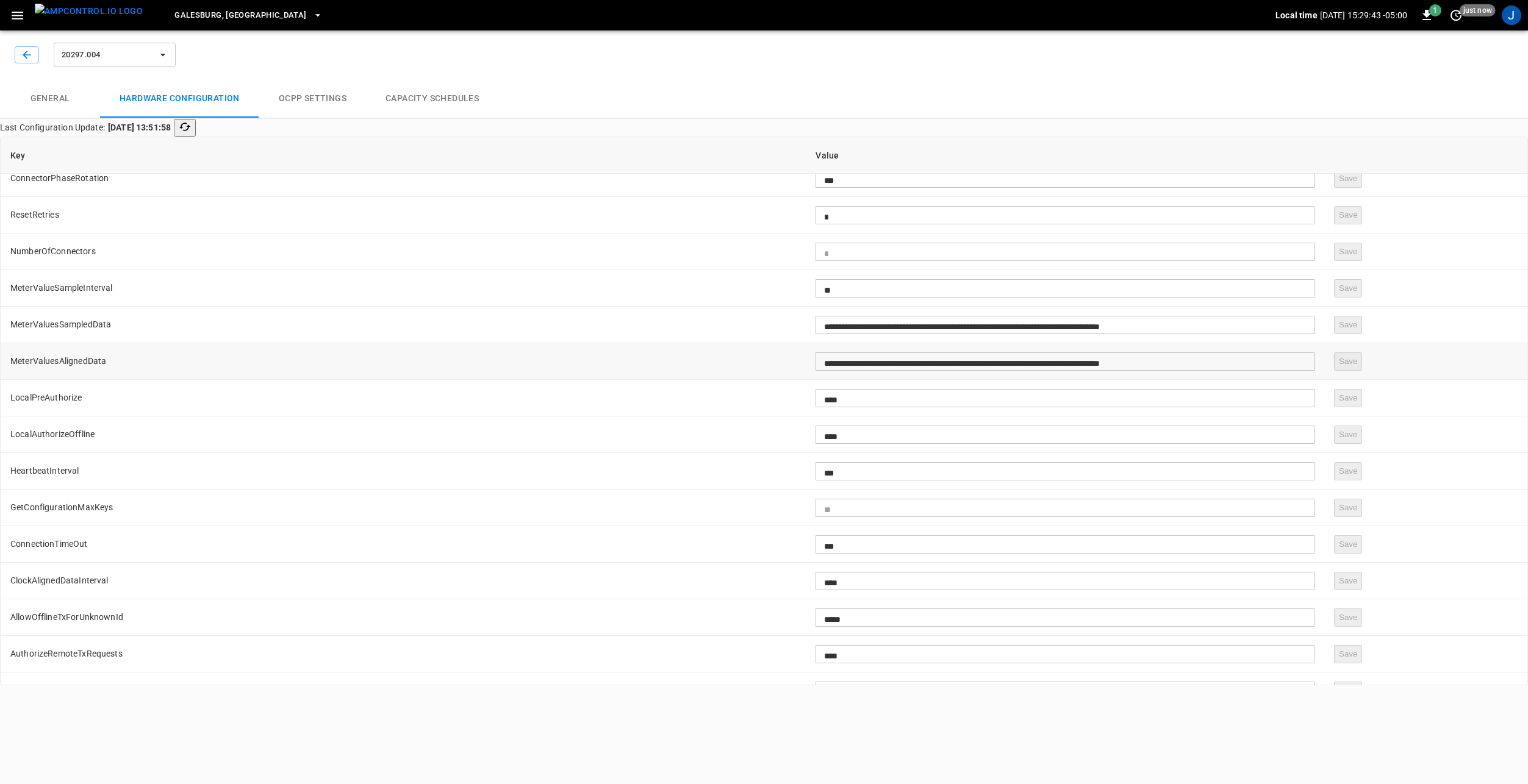
scroll to position [2306, 0]
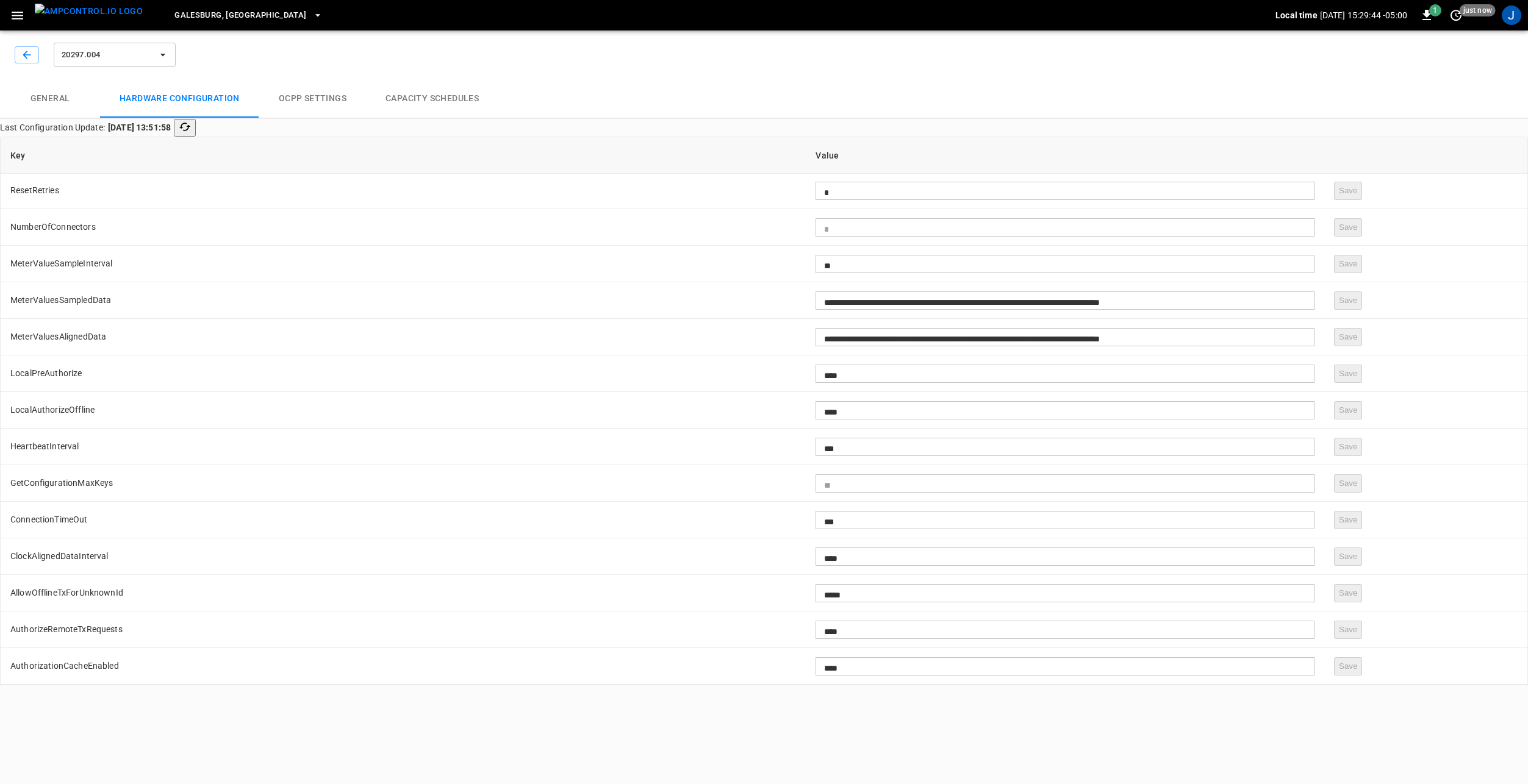
drag, startPoint x: 221, startPoint y: 609, endPoint x: 258, endPoint y: 531, distance: 86.3
click at [221, 608] on div "**********" at bounding box center [764, 355] width 1528 height 660
click at [31, 53] on icon "button" at bounding box center [26, 54] width 12 height 12
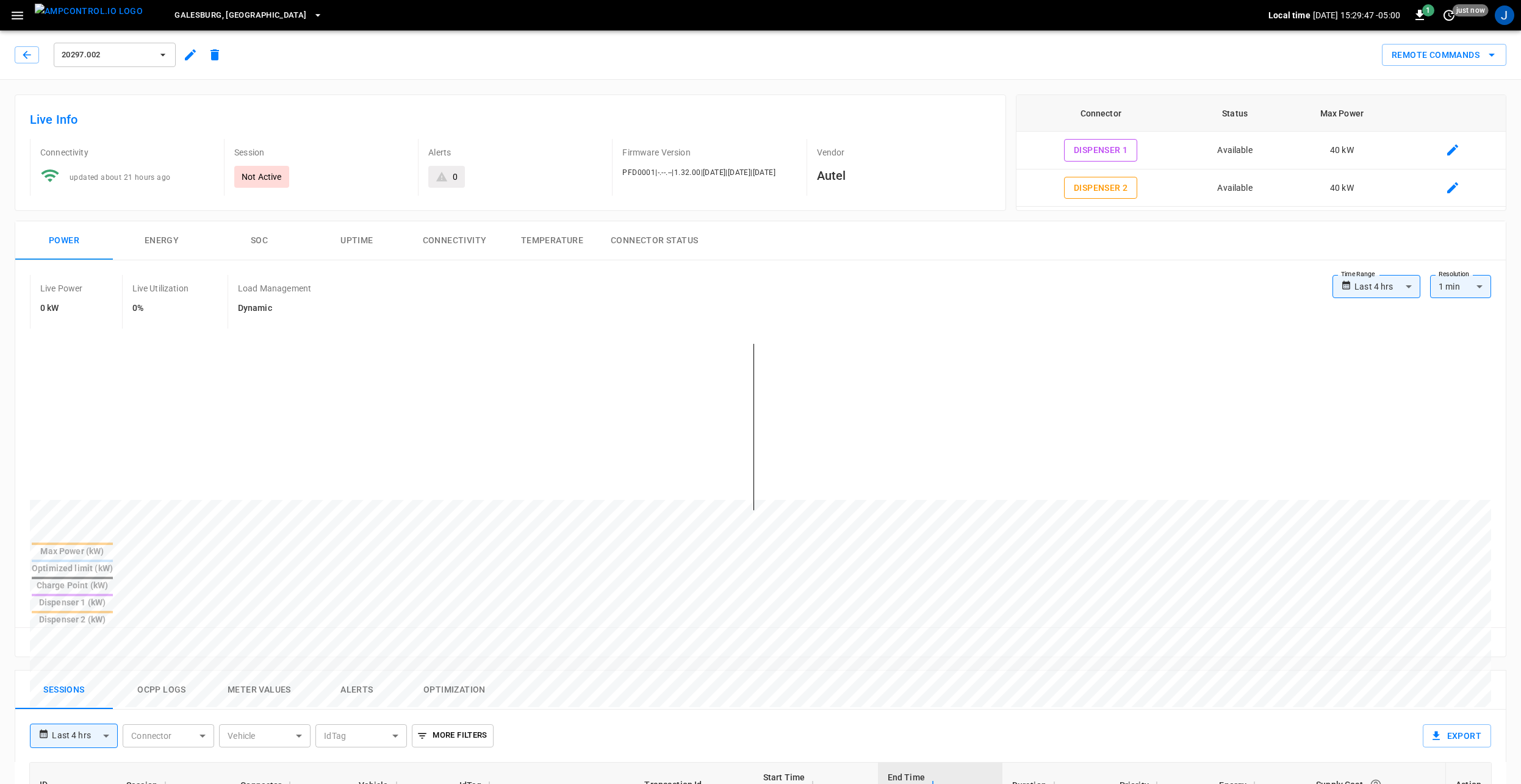
click at [91, 19] on img "menu" at bounding box center [88, 11] width 108 height 15
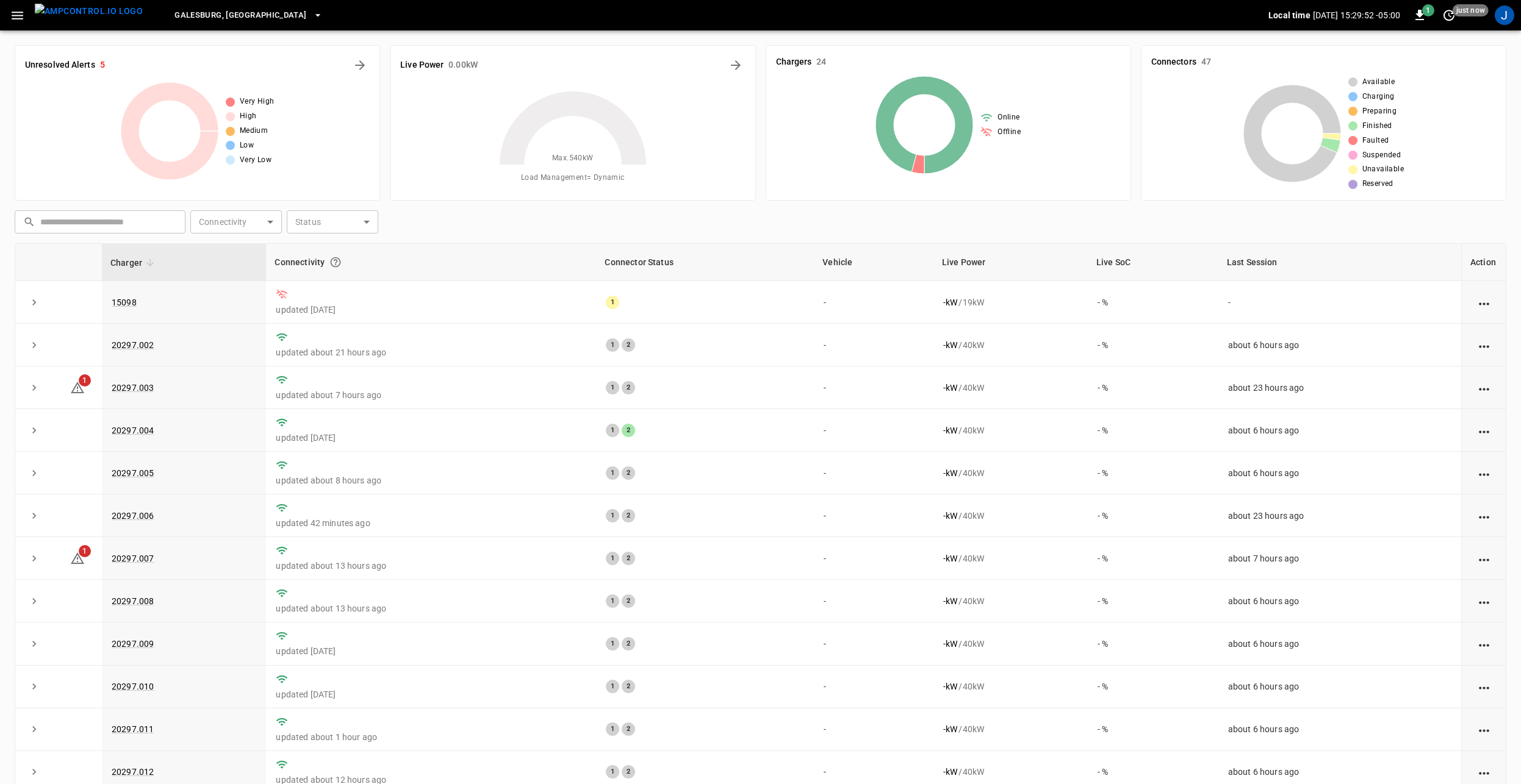
click at [191, 14] on span "Galesburg, [GEOGRAPHIC_DATA]" at bounding box center [240, 15] width 131 height 14
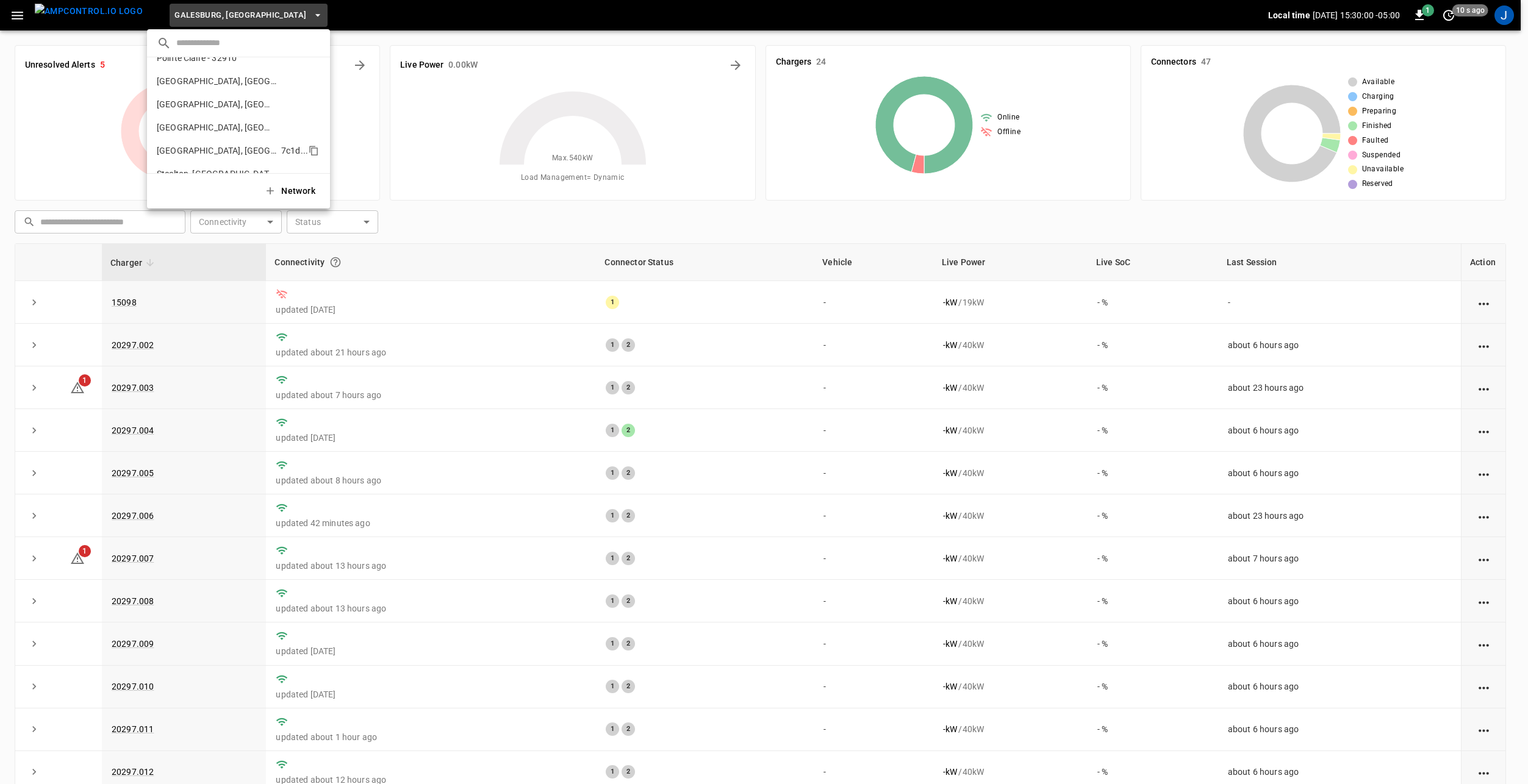
scroll to position [440, 0]
click at [221, 121] on p "[GEOGRAPHIC_DATA], [GEOGRAPHIC_DATA]" at bounding box center [216, 120] width 119 height 12
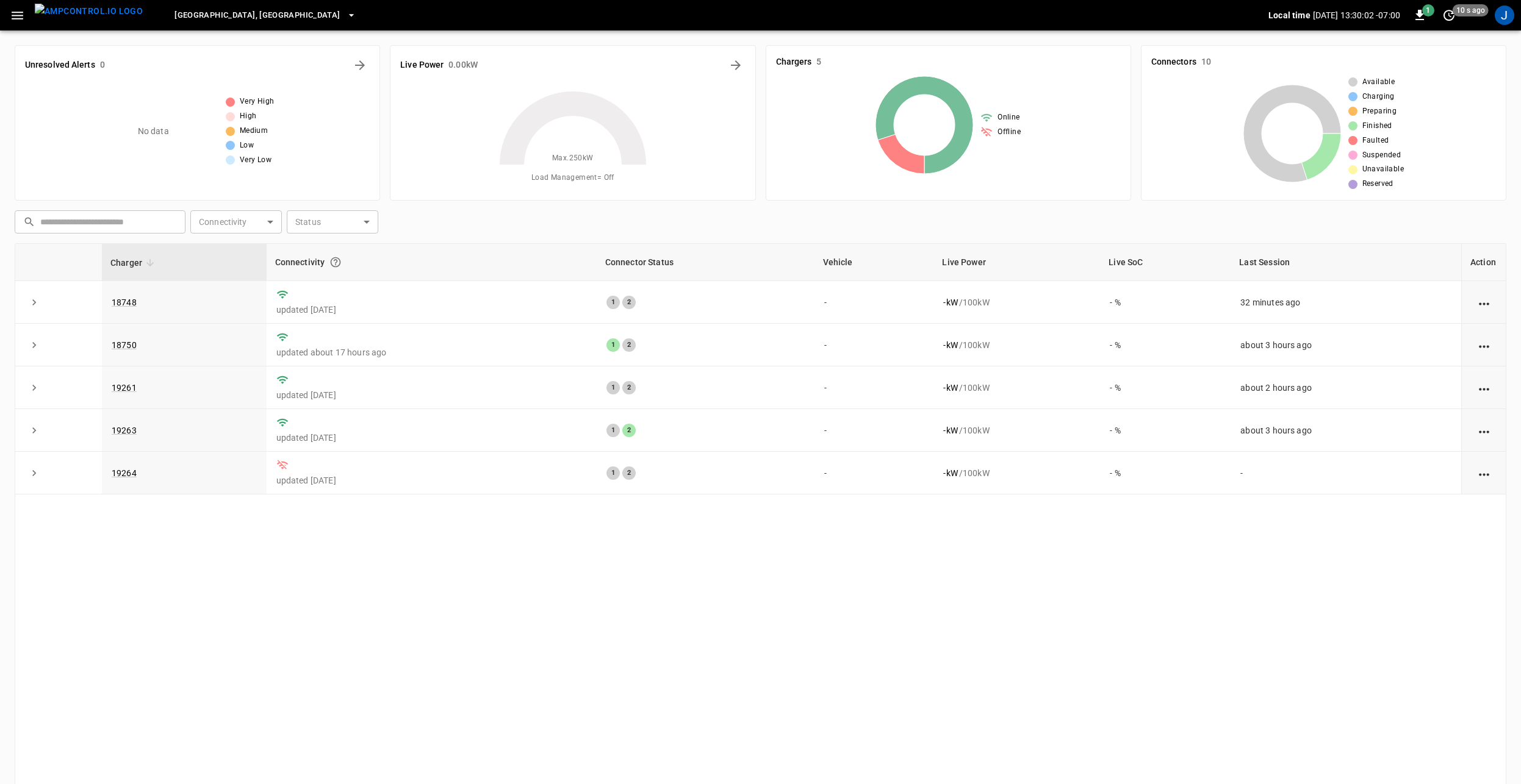
click at [197, 12] on span "[GEOGRAPHIC_DATA], [GEOGRAPHIC_DATA]" at bounding box center [257, 15] width 165 height 14
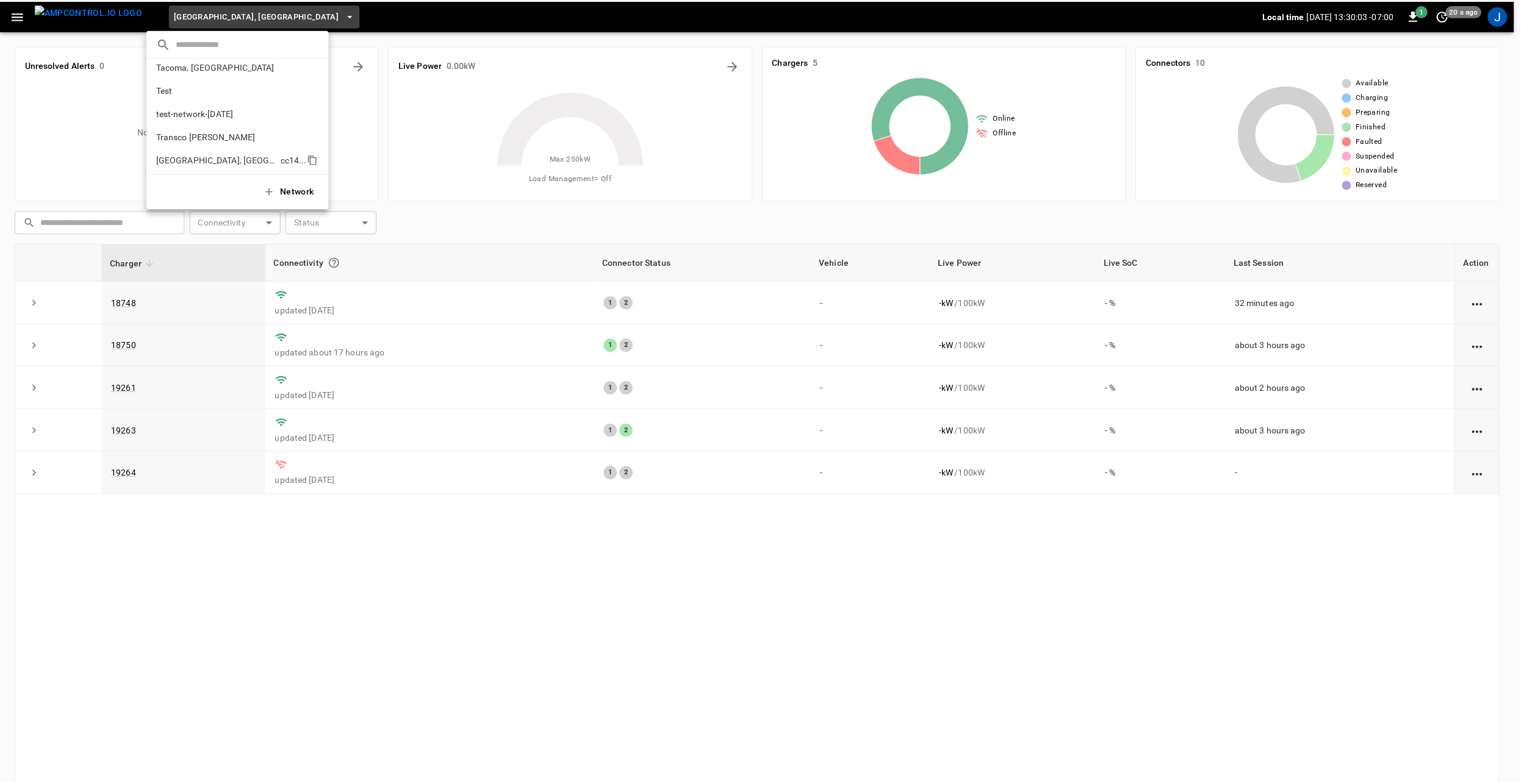
scroll to position [589, 0]
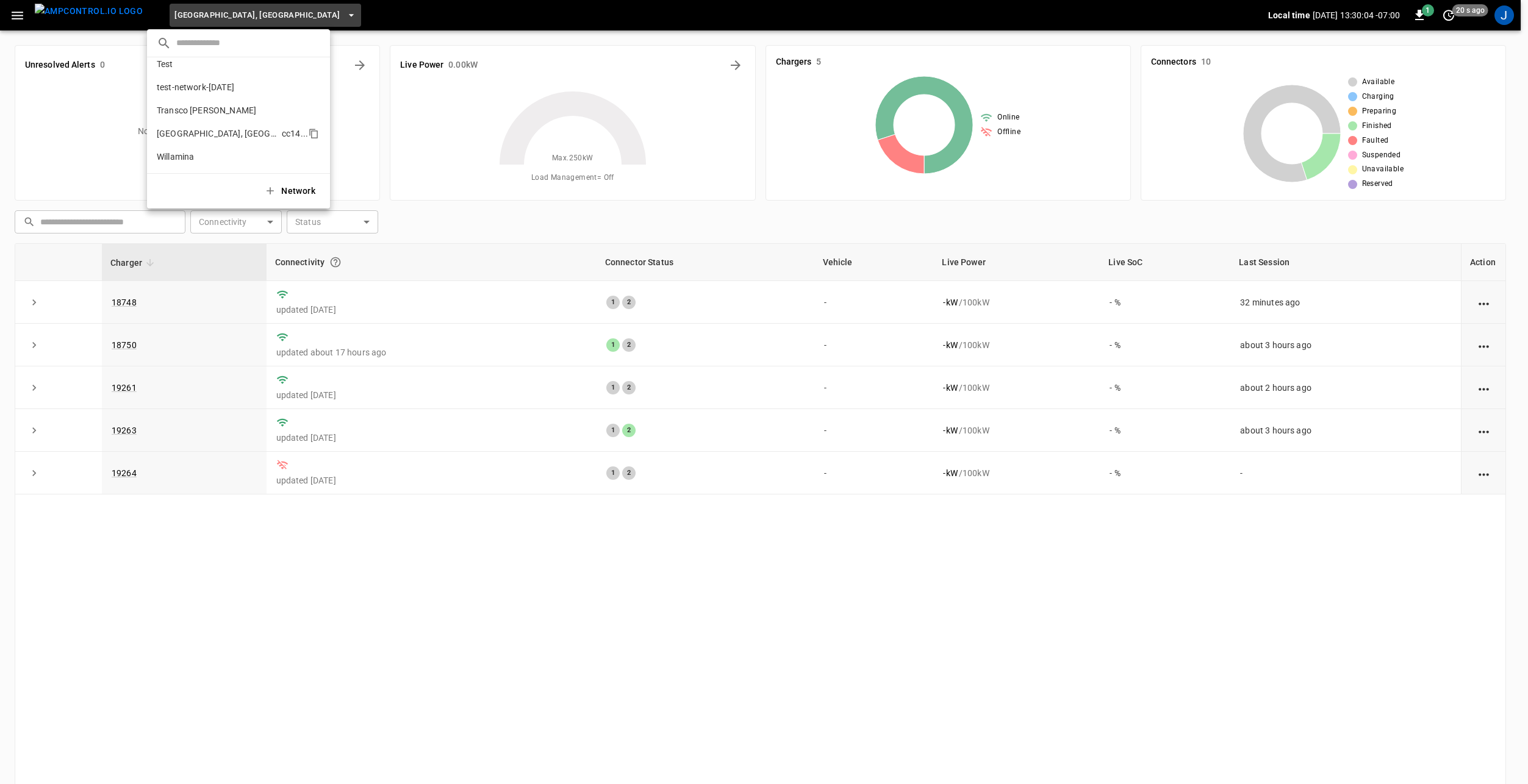
click at [206, 137] on p "[GEOGRAPHIC_DATA], [GEOGRAPHIC_DATA]" at bounding box center [217, 134] width 120 height 12
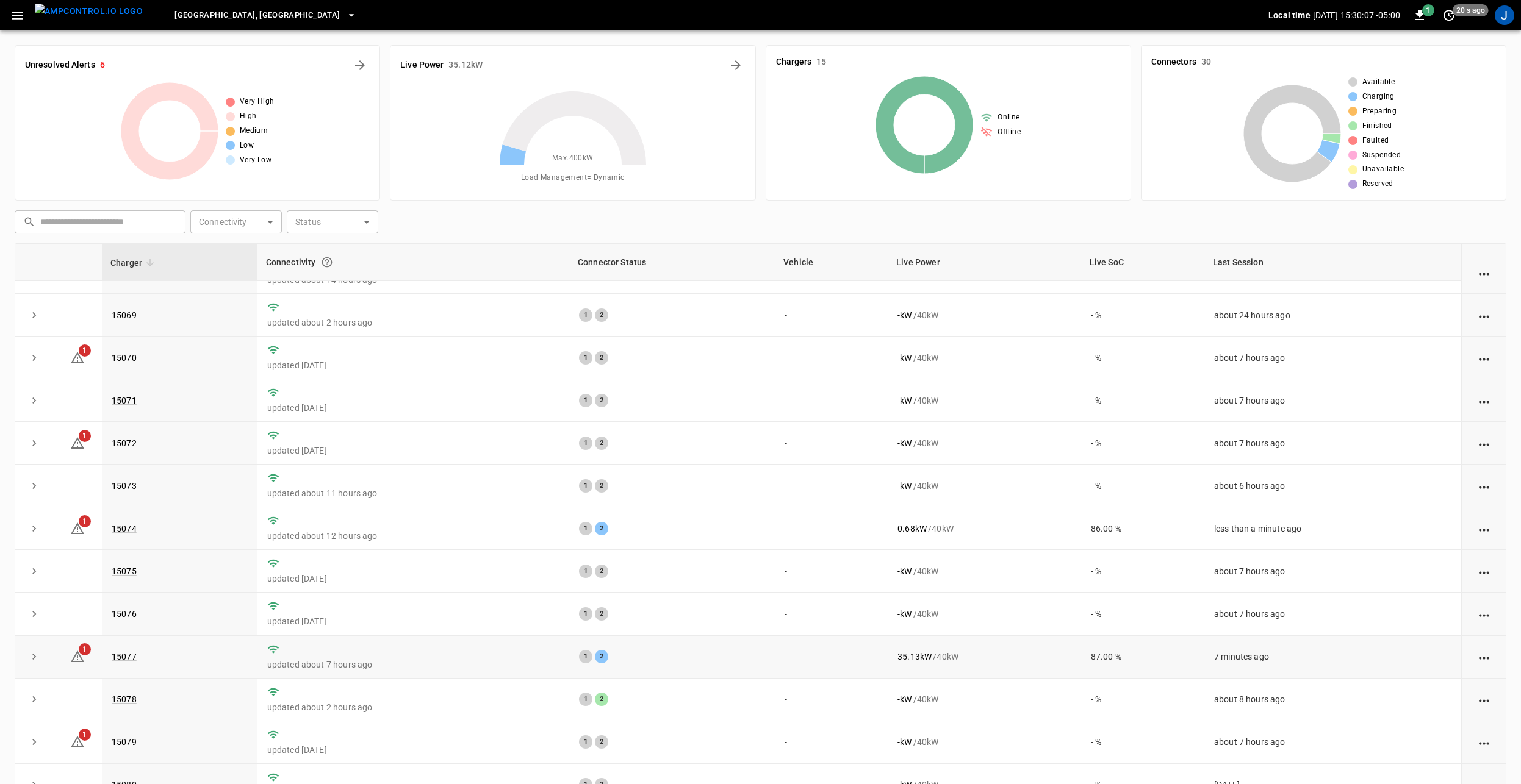
scroll to position [122, 0]
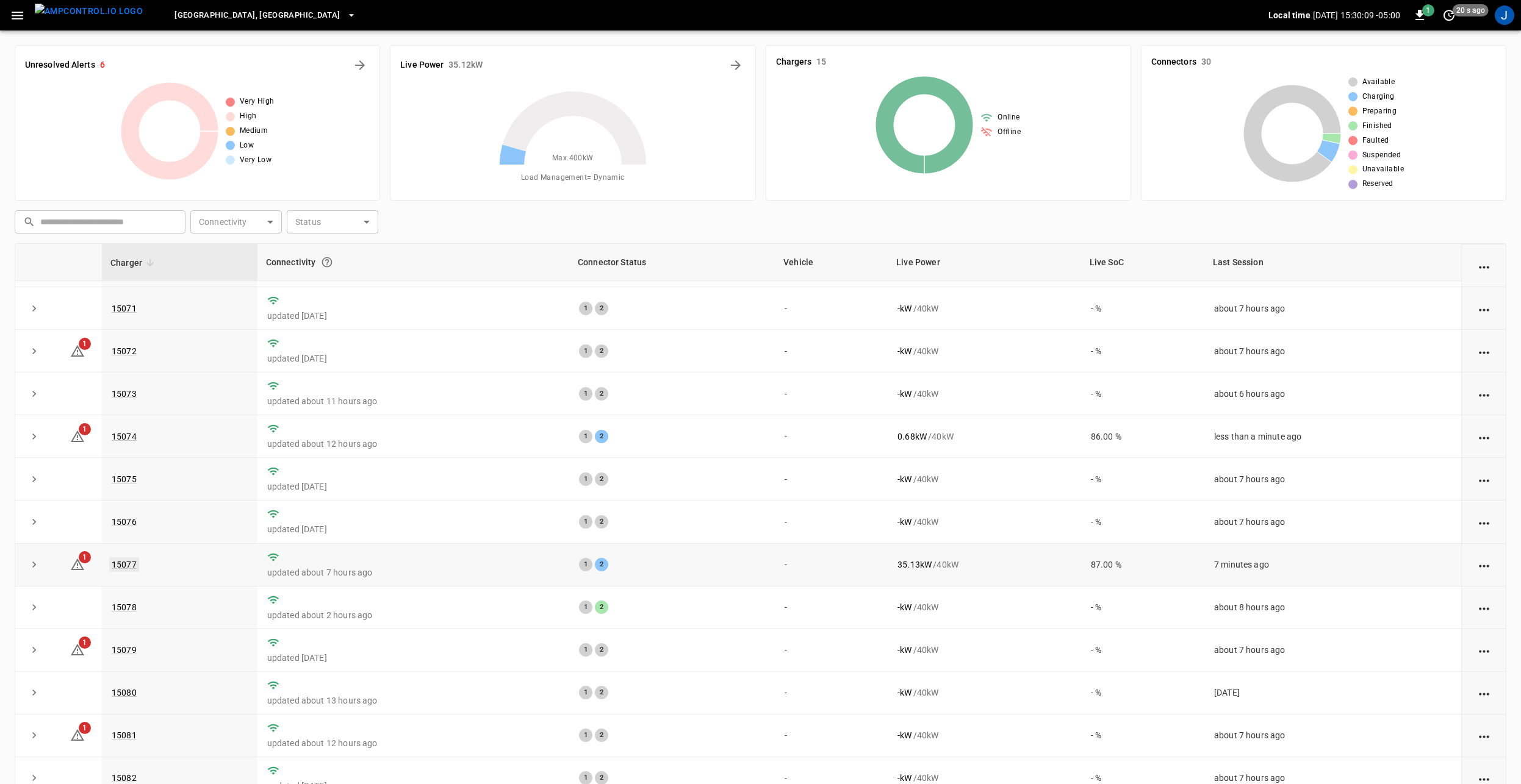
click at [120, 570] on link "15077" at bounding box center [124, 565] width 30 height 15
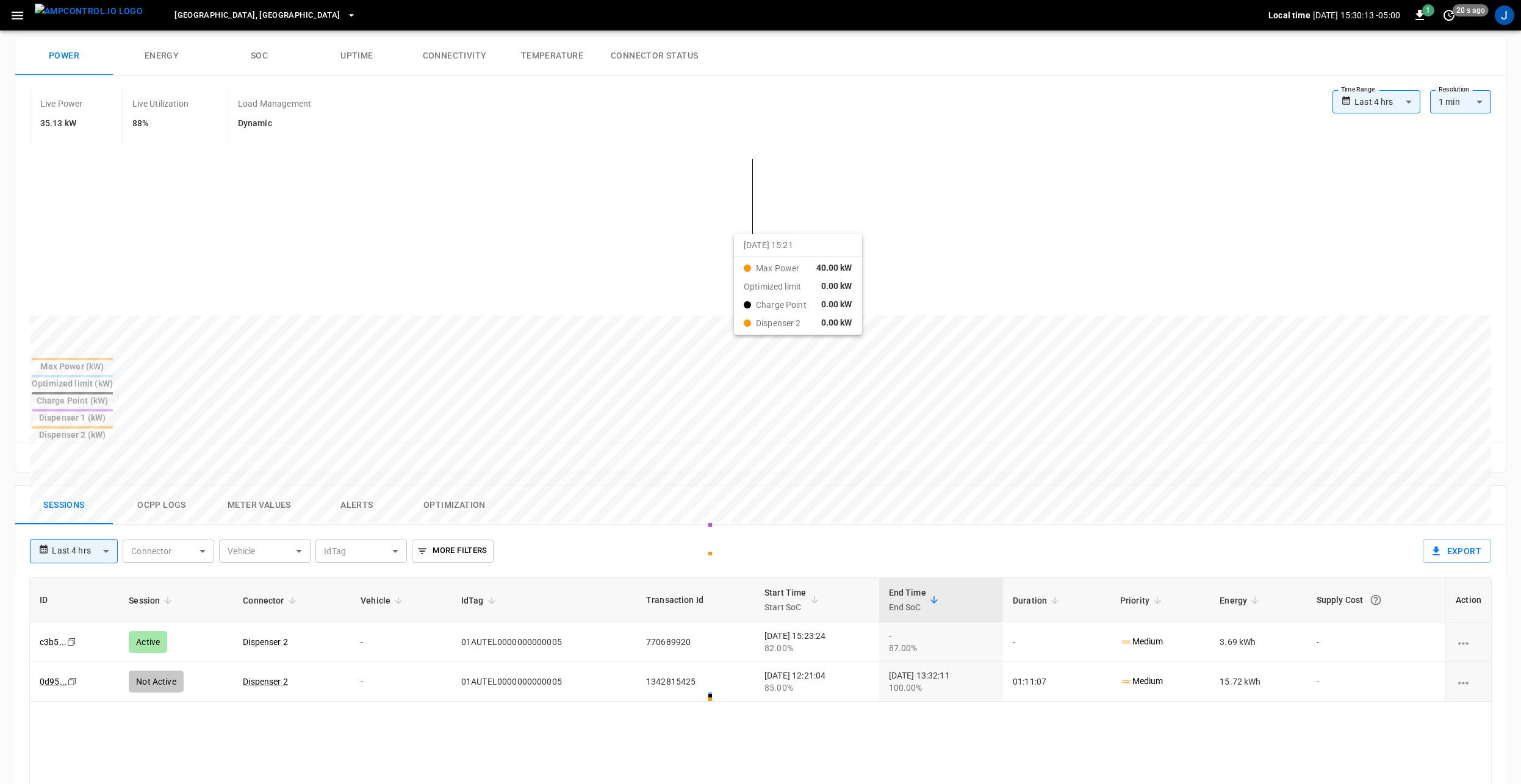
scroll to position [244, 0]
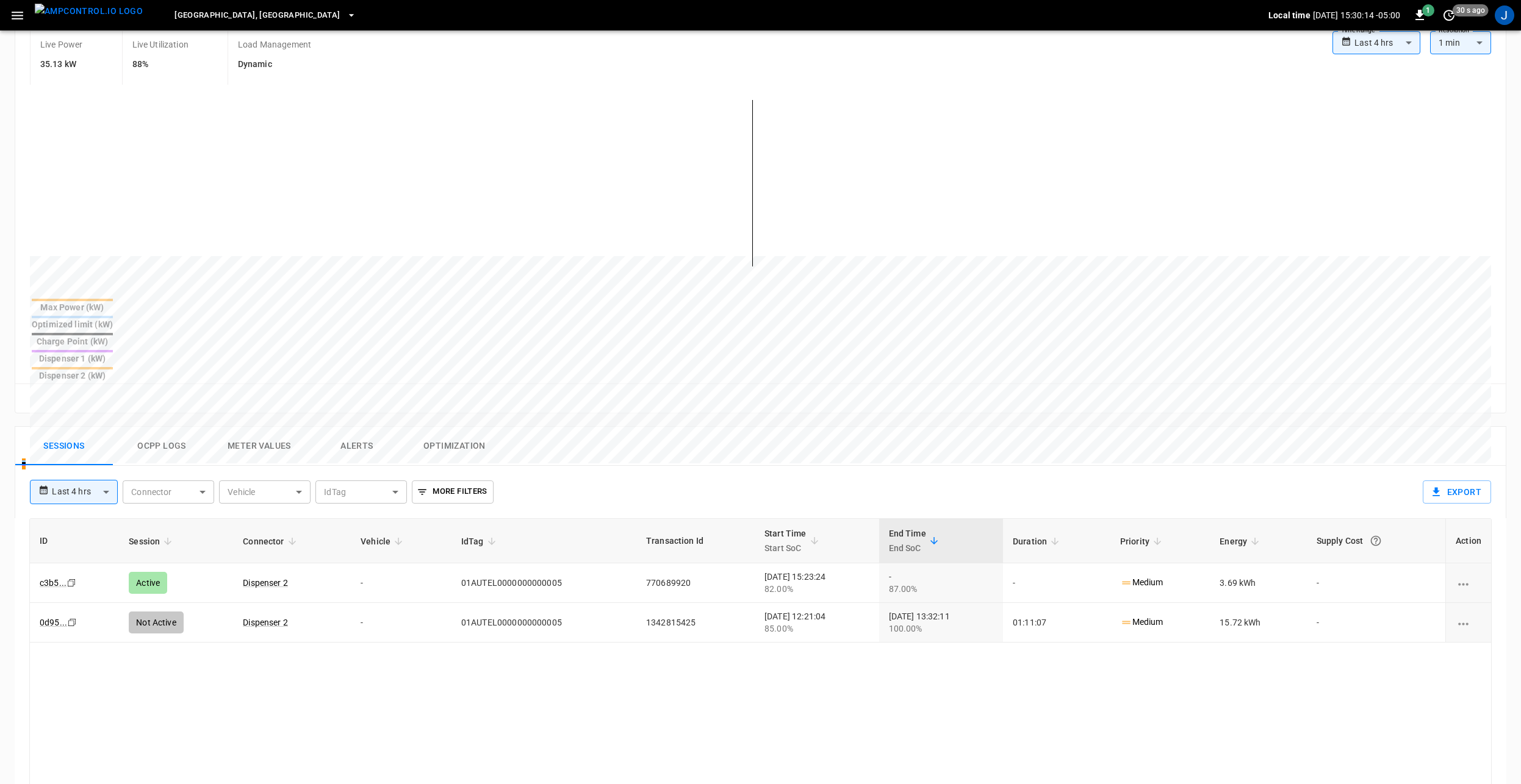
click at [921, 466] on div "**********" at bounding box center [718, 487] width 1398 height 43
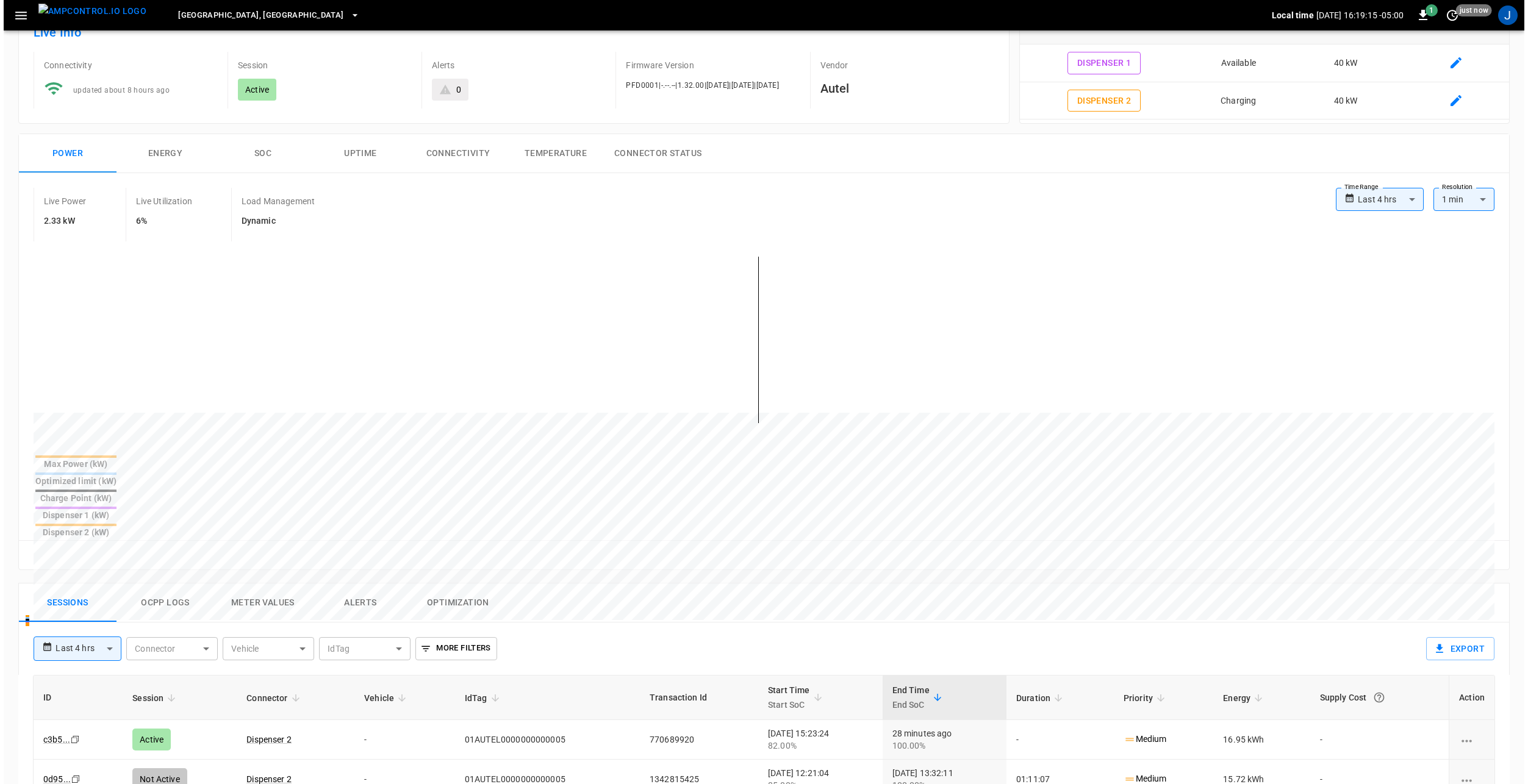
scroll to position [0, 0]
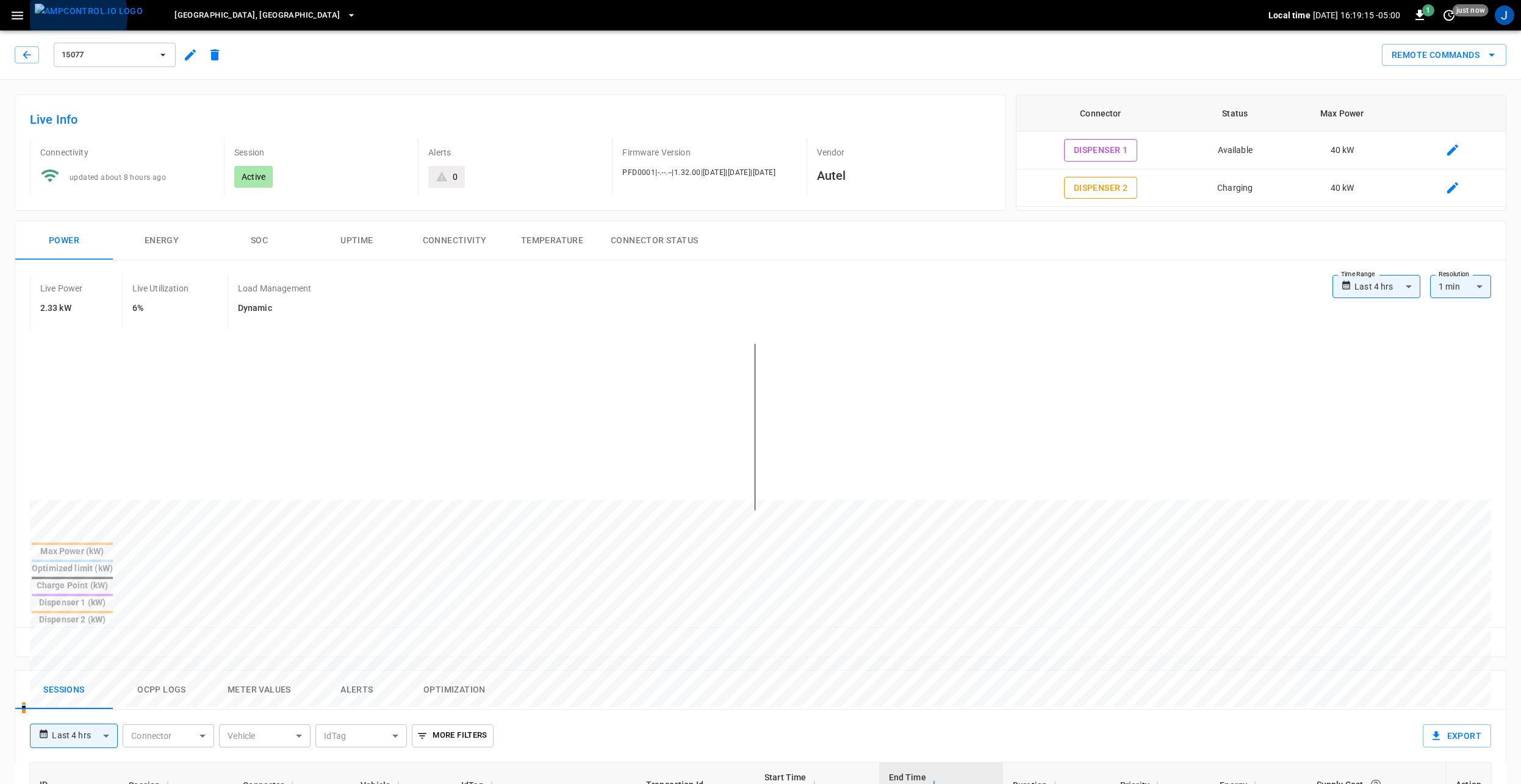
click at [61, 16] on img "menu" at bounding box center [88, 11] width 108 height 15
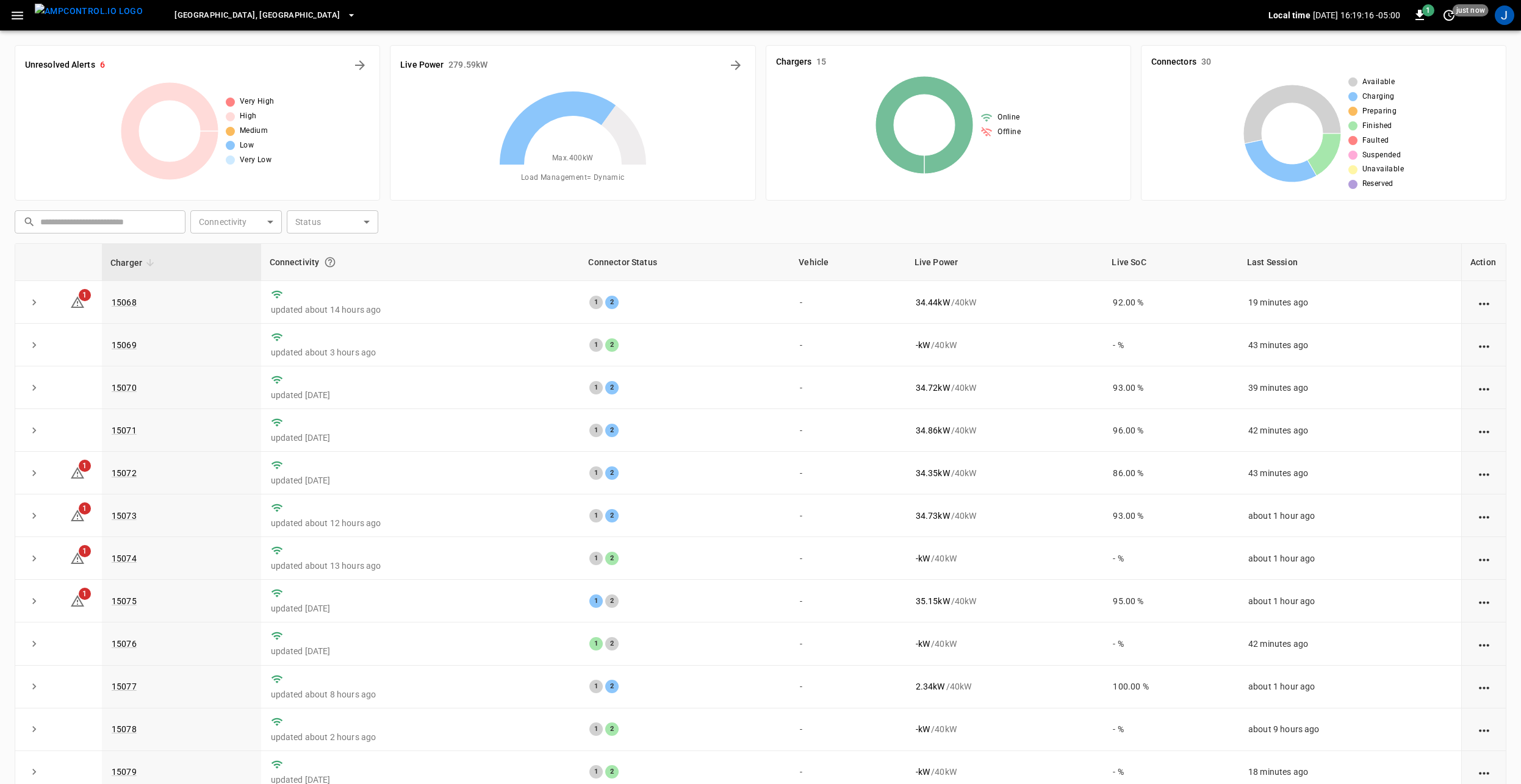
click at [185, 18] on span "[GEOGRAPHIC_DATA], [GEOGRAPHIC_DATA]" at bounding box center [257, 15] width 165 height 14
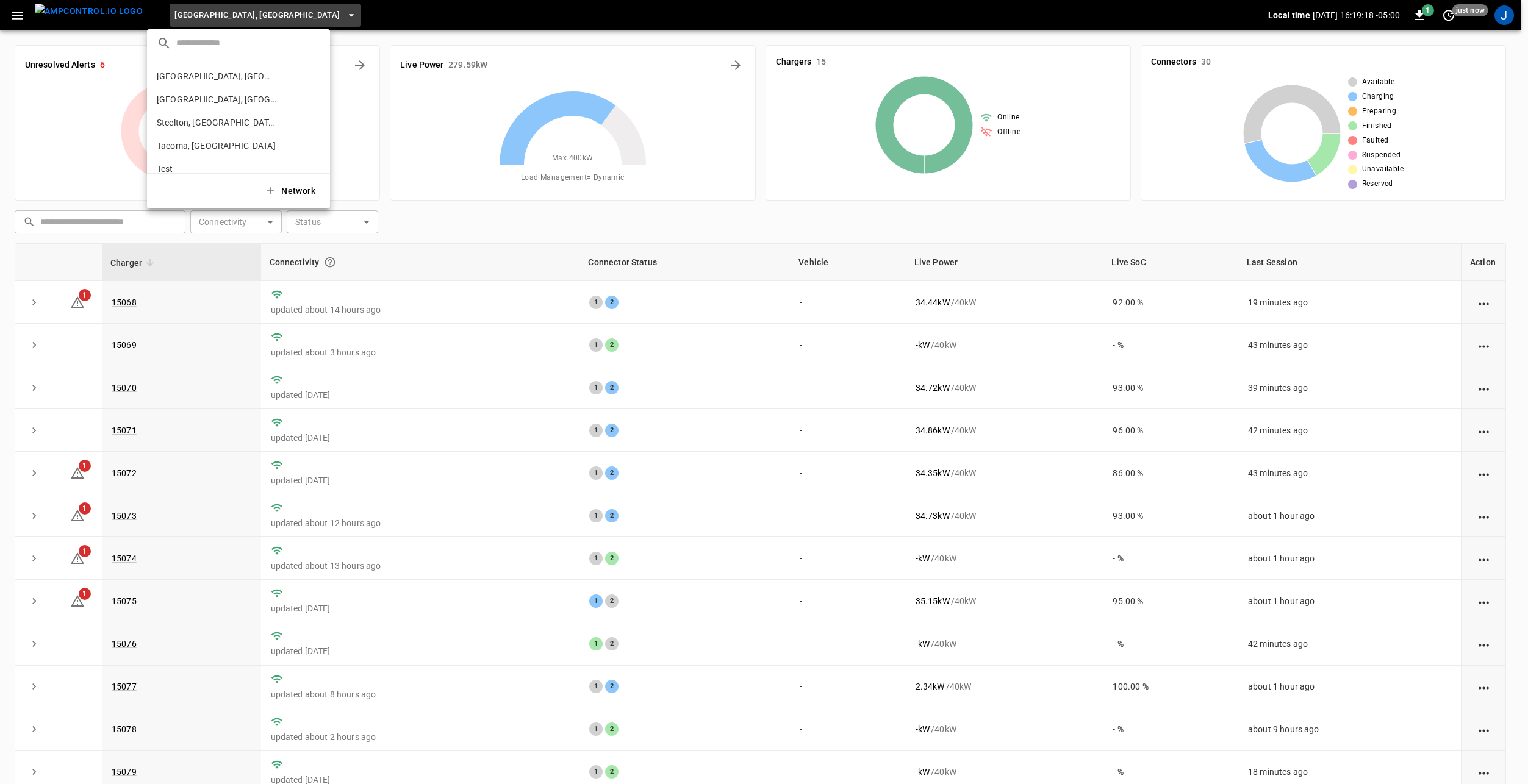
scroll to position [467, 0]
click at [219, 116] on p "[GEOGRAPHIC_DATA], [GEOGRAPHIC_DATA]" at bounding box center [216, 116] width 120 height 12
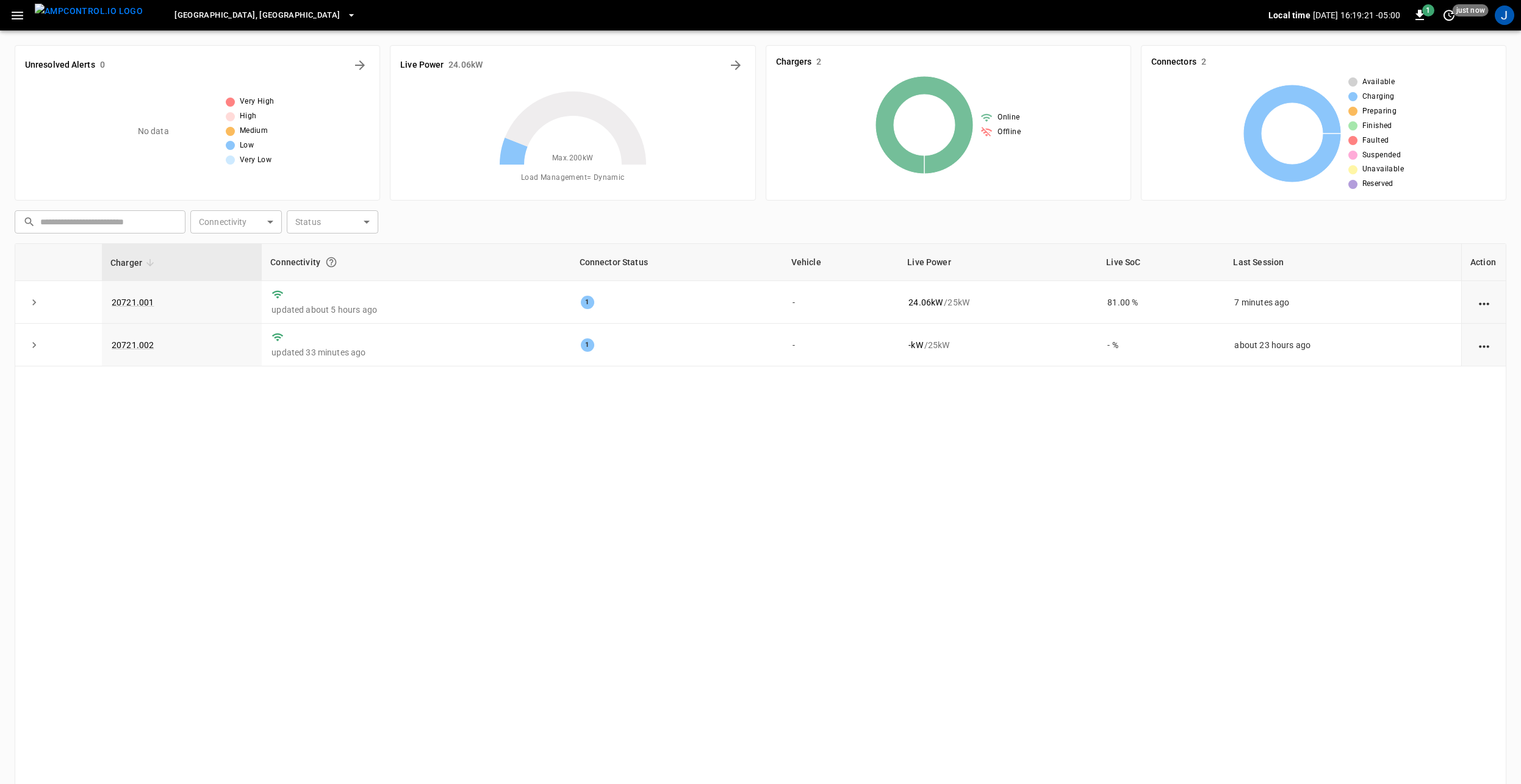
click at [207, 21] on span "[GEOGRAPHIC_DATA], [GEOGRAPHIC_DATA]" at bounding box center [257, 15] width 165 height 14
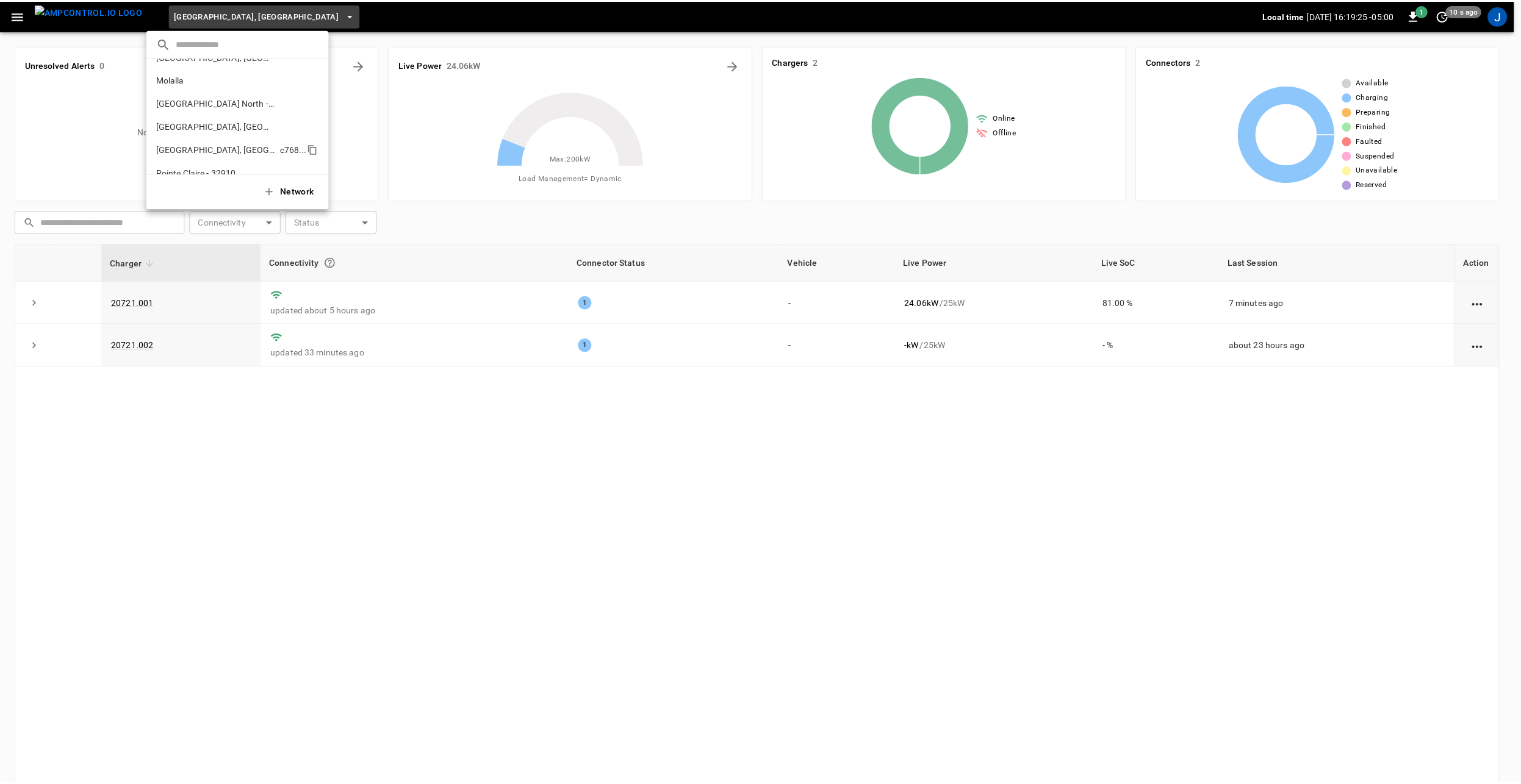
scroll to position [323, 0]
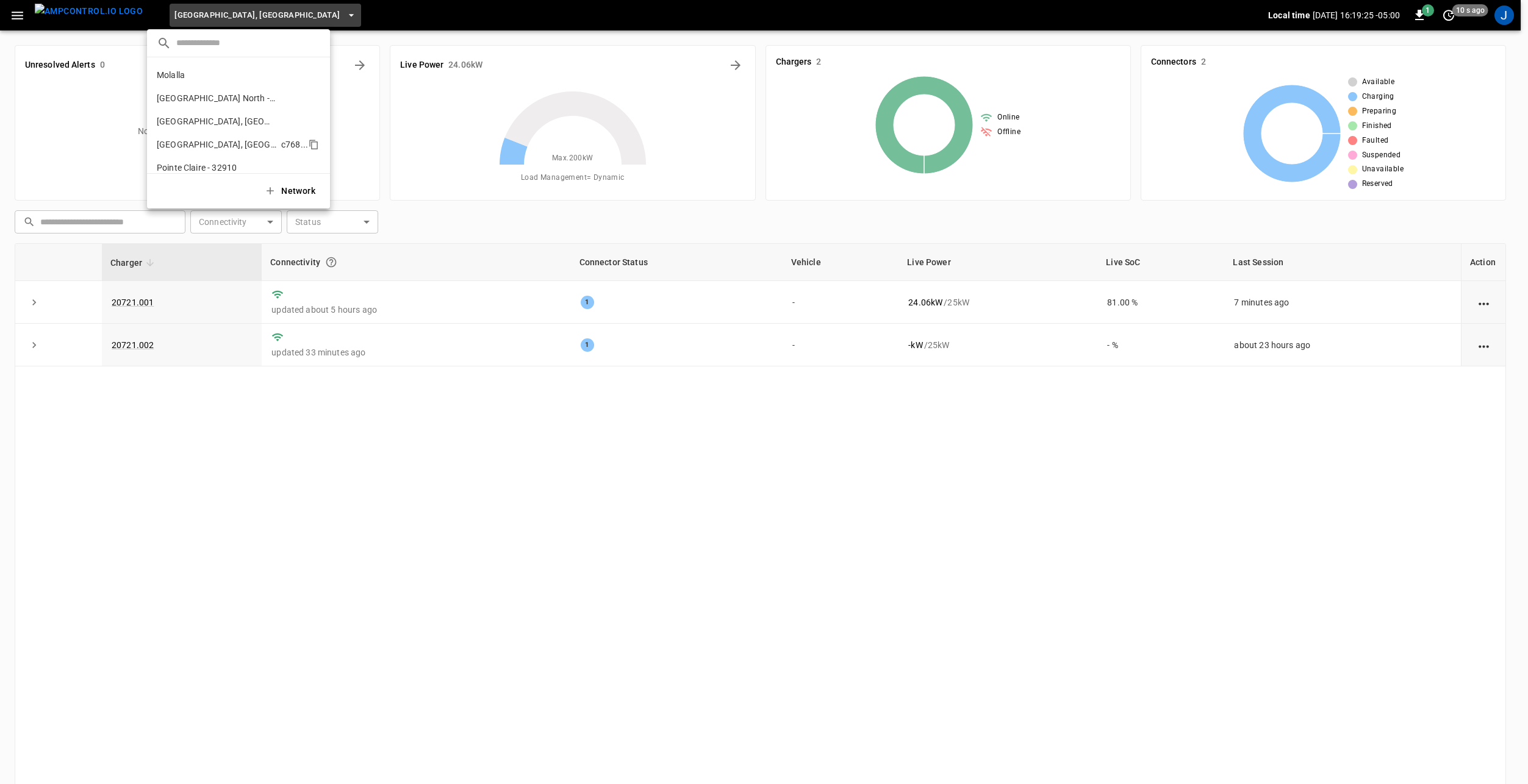
click at [237, 136] on li "[GEOGRAPHIC_DATA], [GEOGRAPHIC_DATA] (Three Rivers) c768 ..." at bounding box center [238, 145] width 183 height 23
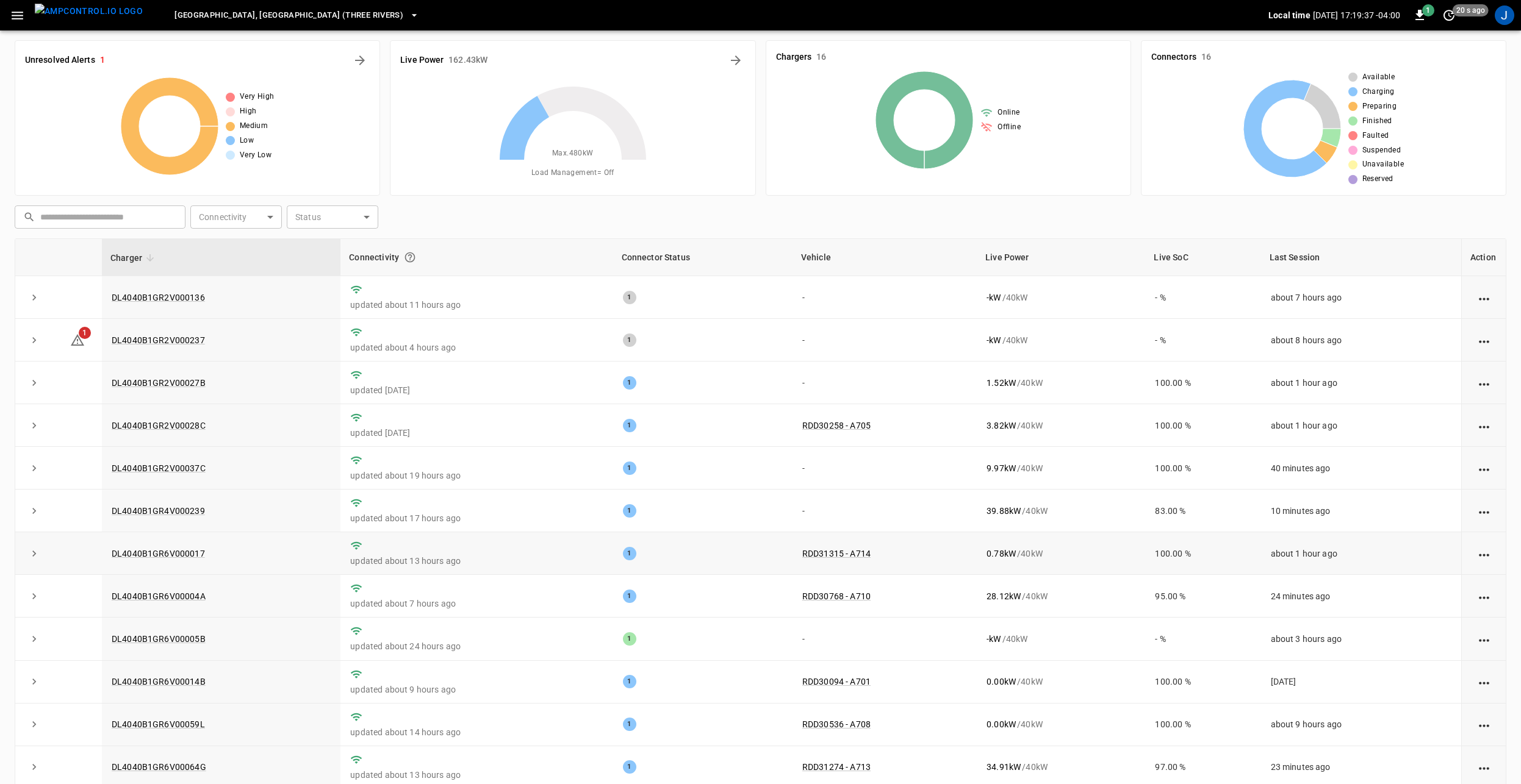
scroll to position [0, 0]
